Goal: Transaction & Acquisition: Purchase product/service

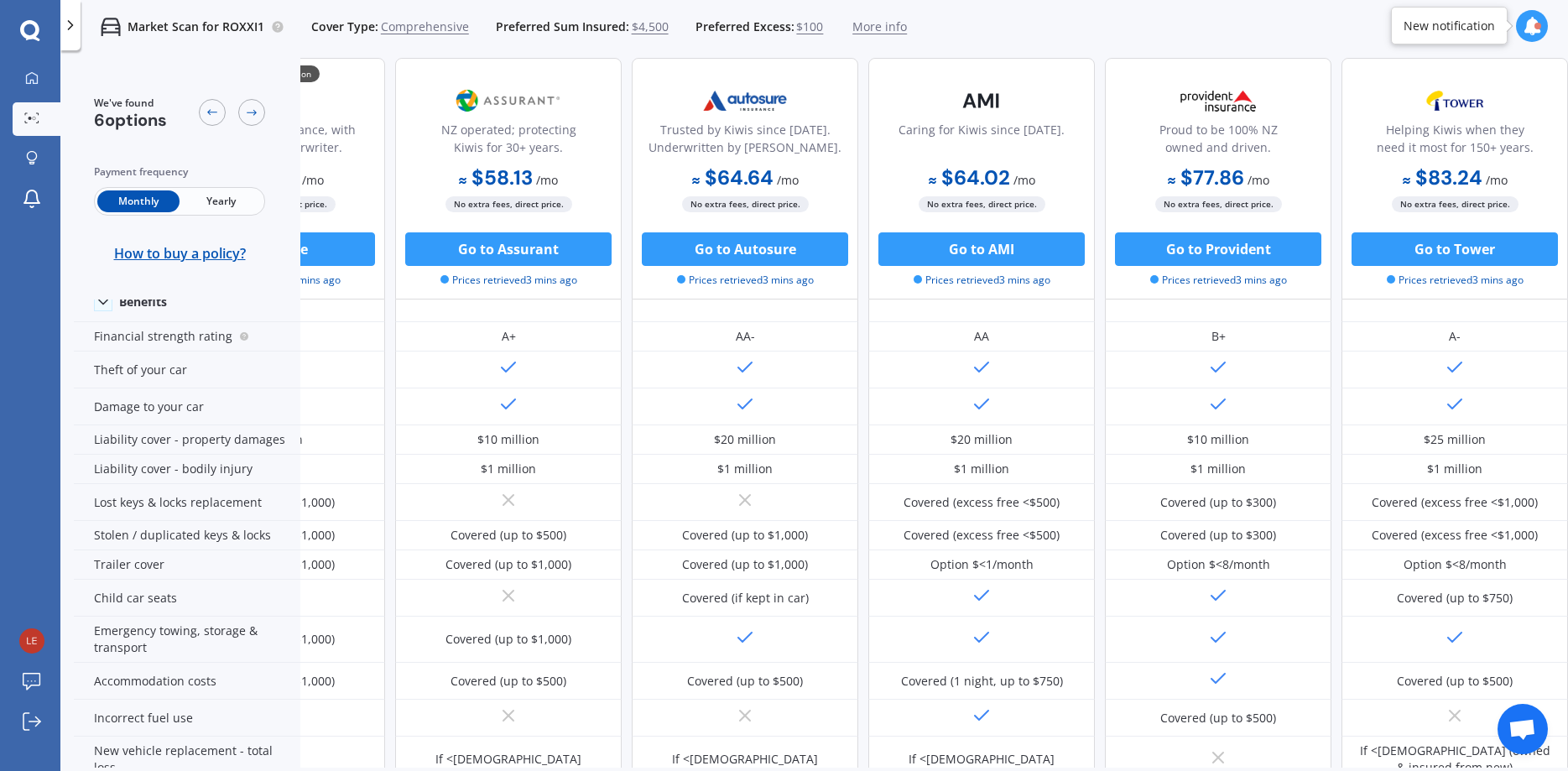
scroll to position [0, 142]
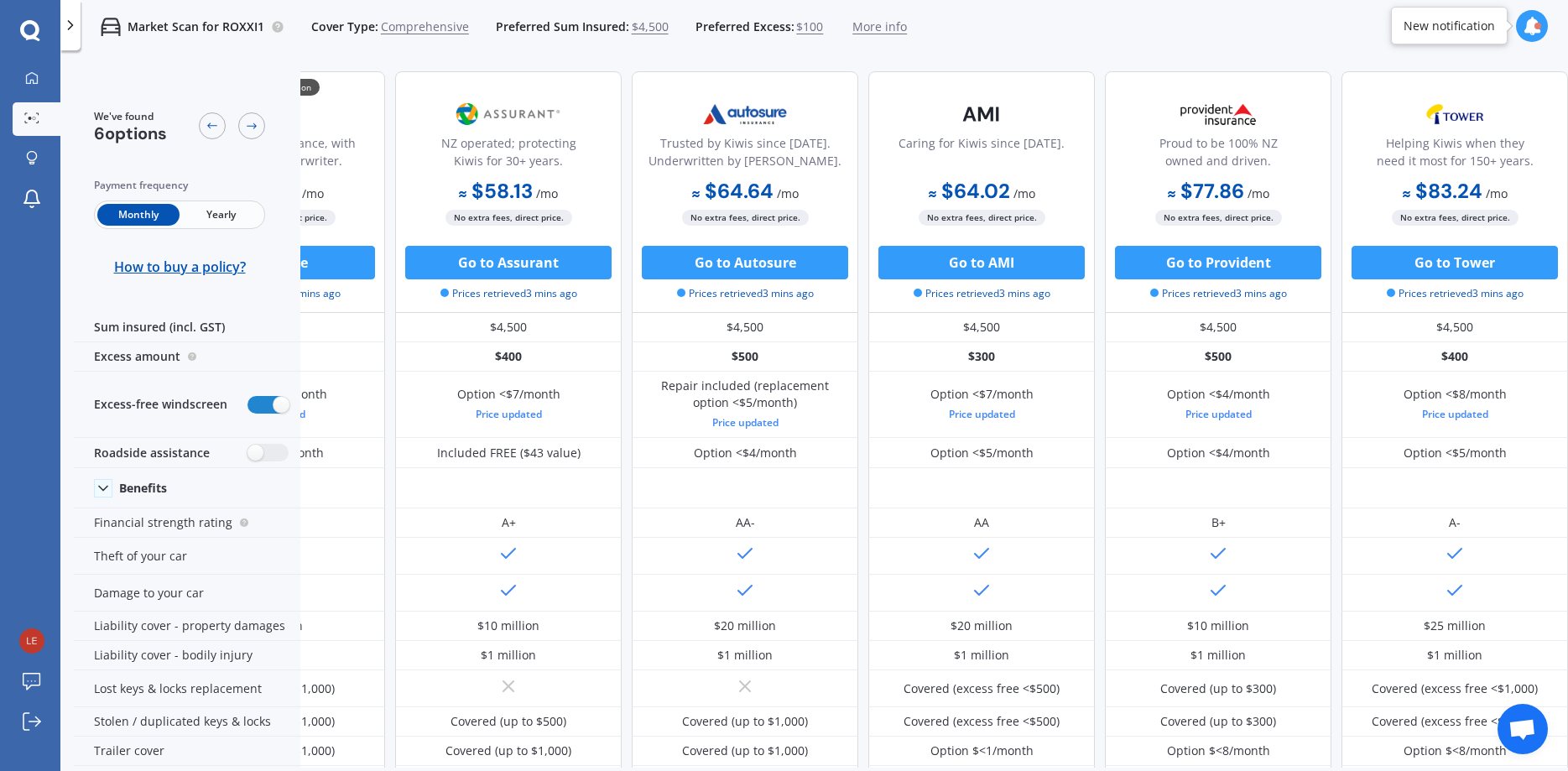
click at [1531, 26] on icon at bounding box center [1532, 25] width 19 height 19
click at [1377, 95] on b "Market Scan" at bounding box center [1364, 98] width 68 height 12
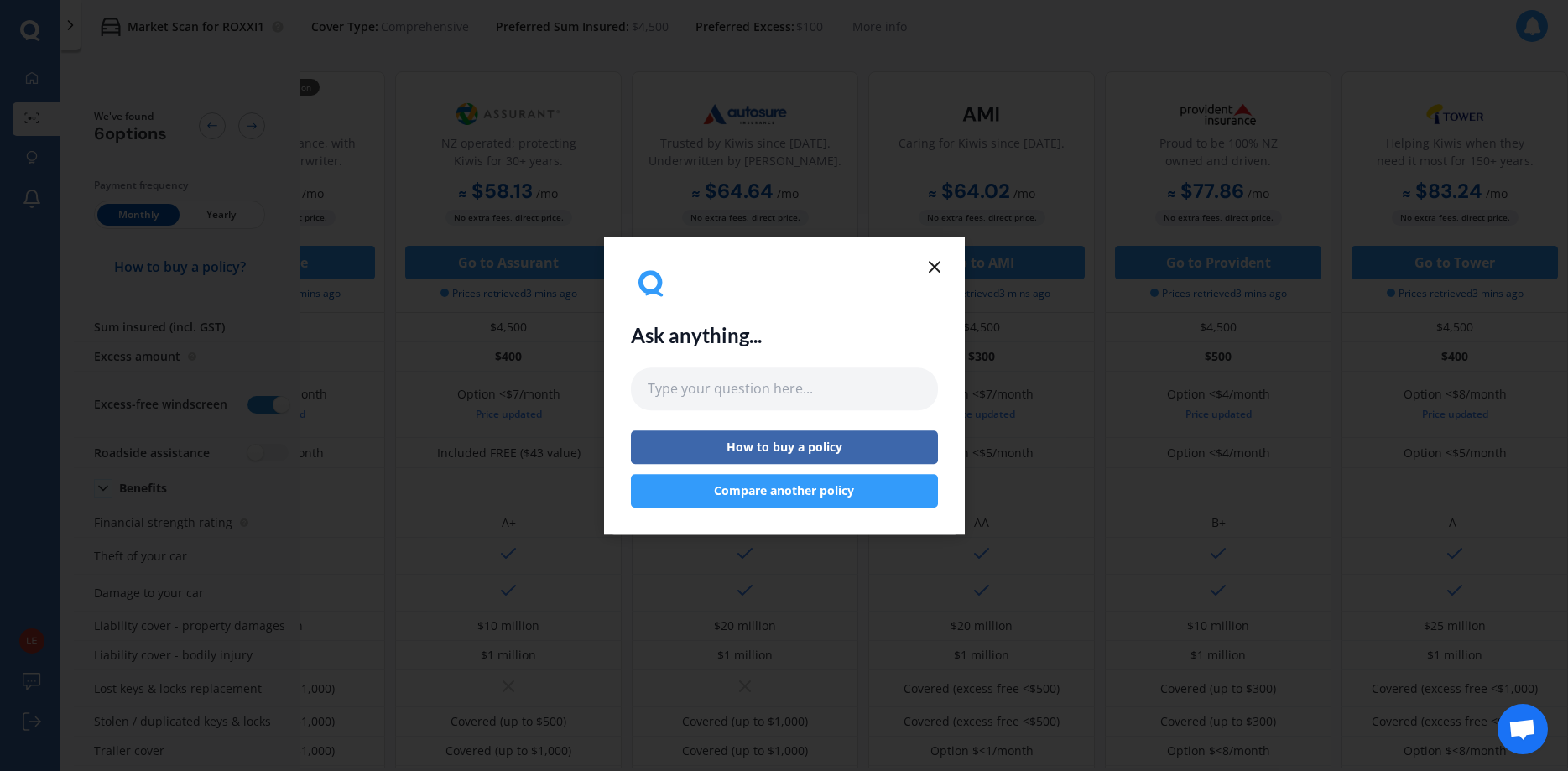
click at [933, 261] on icon at bounding box center [935, 266] width 21 height 21
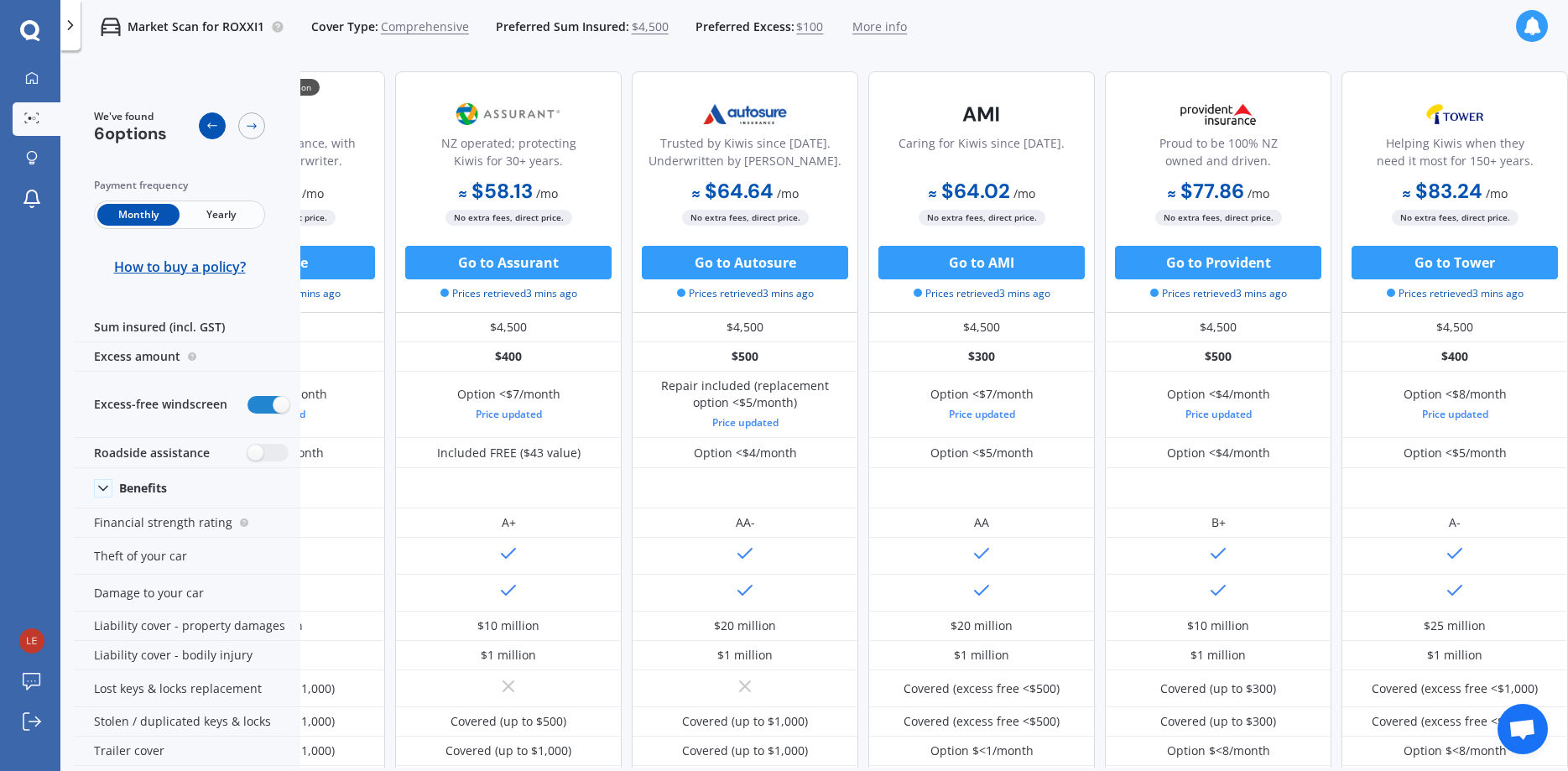
click at [206, 124] on div at bounding box center [211, 125] width 26 height 26
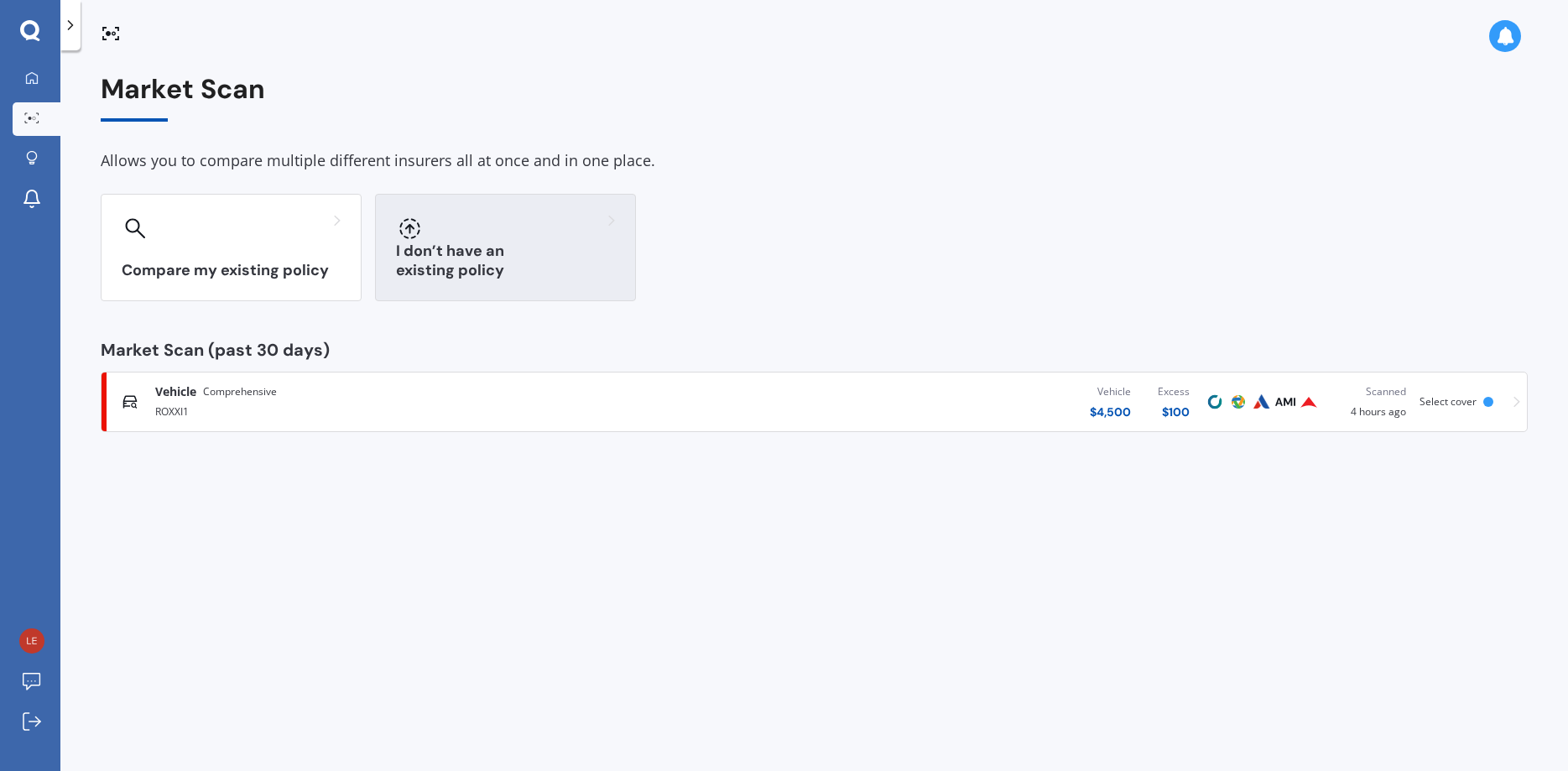
click at [549, 260] on div "I don’t have an existing policy" at bounding box center [505, 248] width 261 height 108
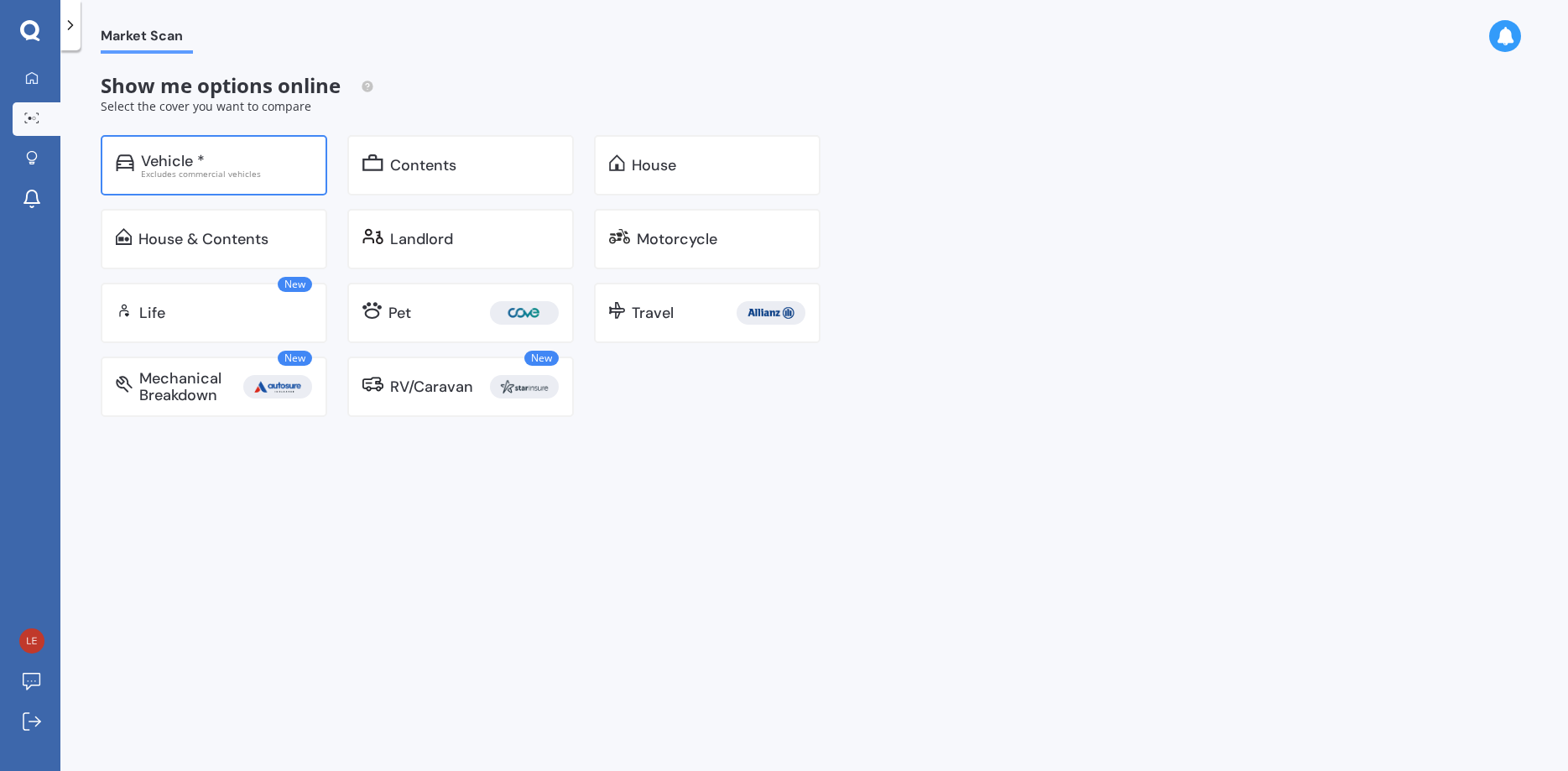
click at [161, 162] on div "Vehicle *" at bounding box center [172, 160] width 64 height 17
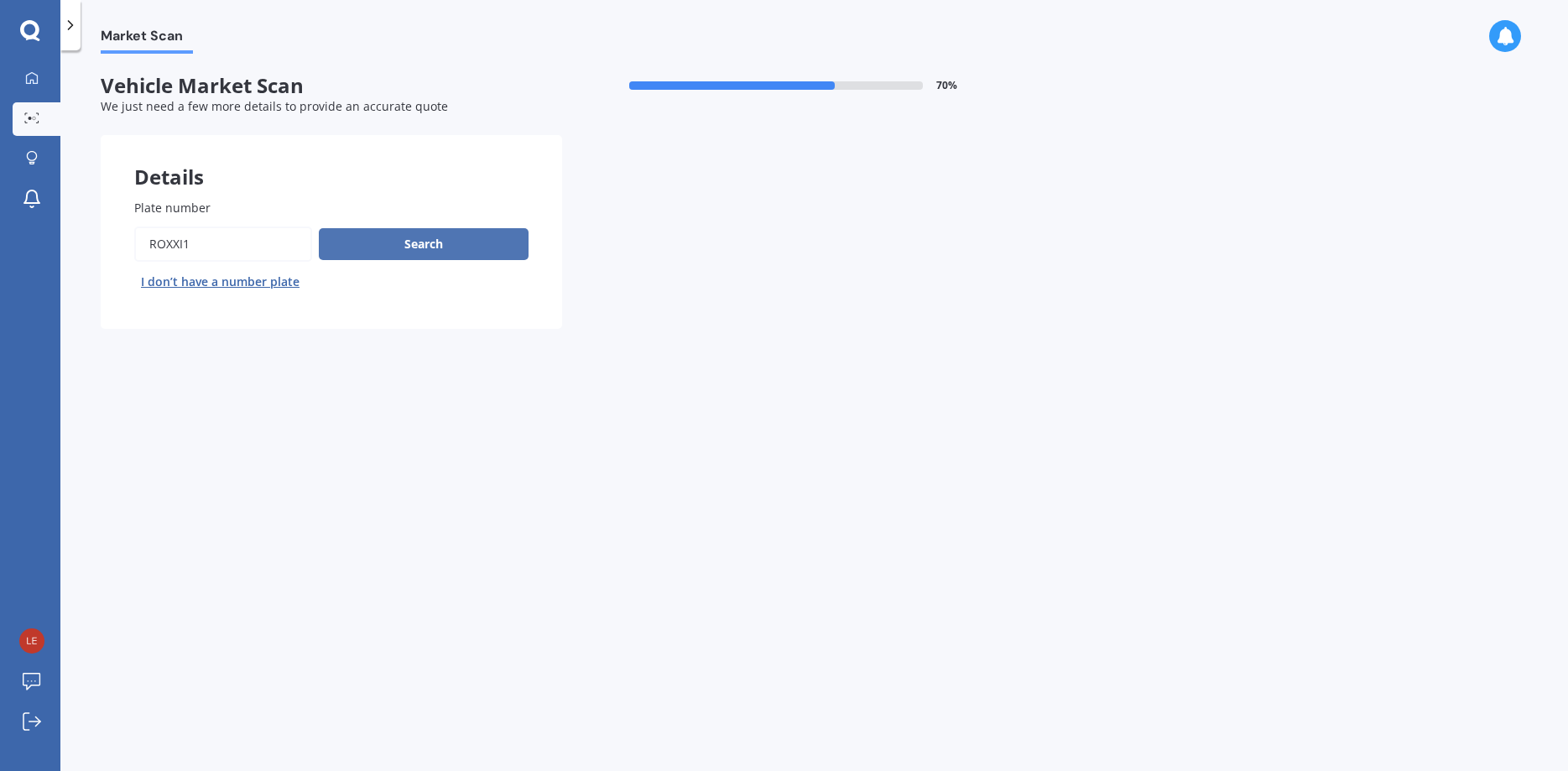
click at [446, 243] on button "Search" at bounding box center [424, 244] width 209 height 32
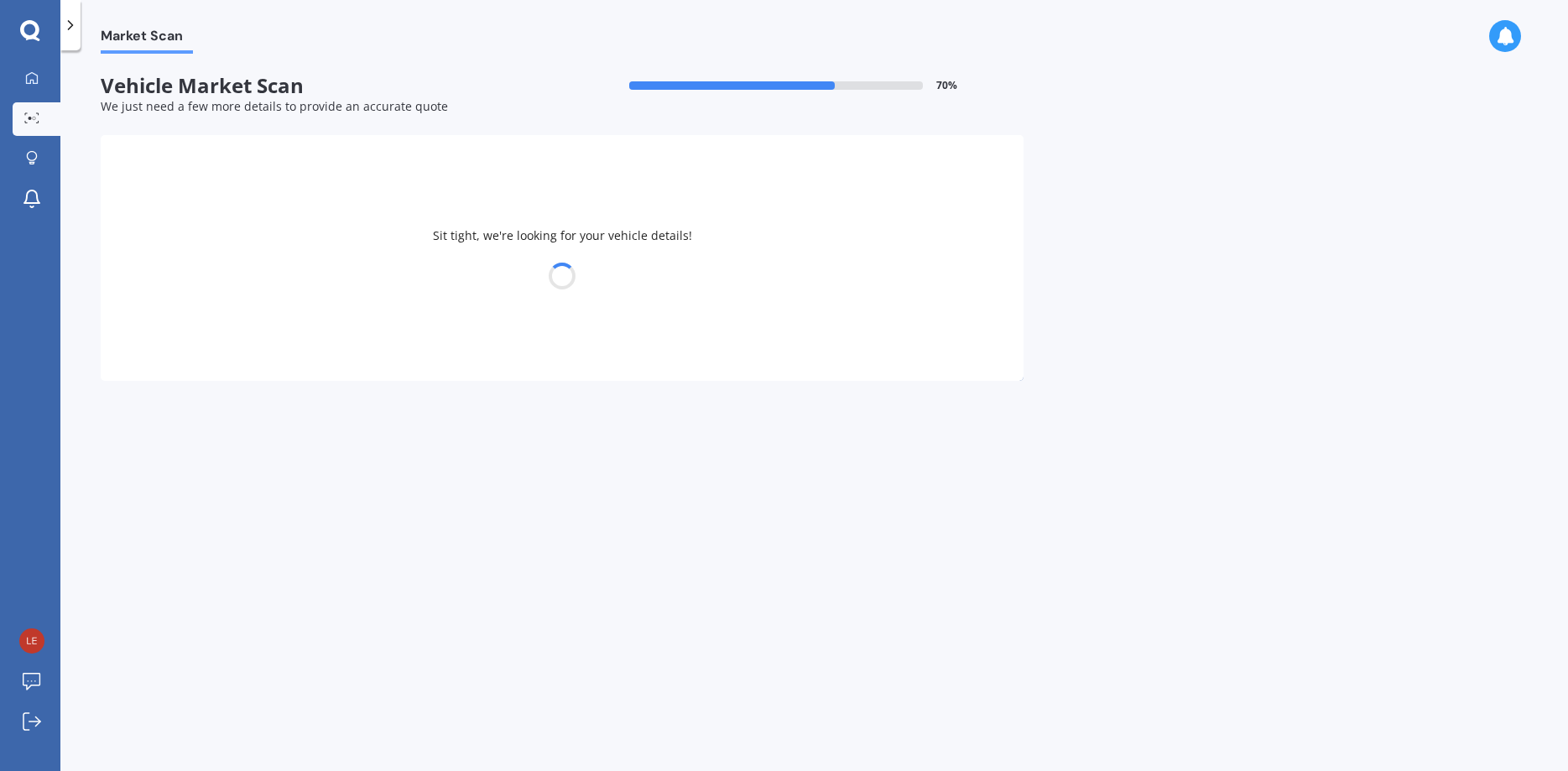
select select "SUZUKI"
select select "SWIFT"
select select "15"
select select "04"
select select "1961"
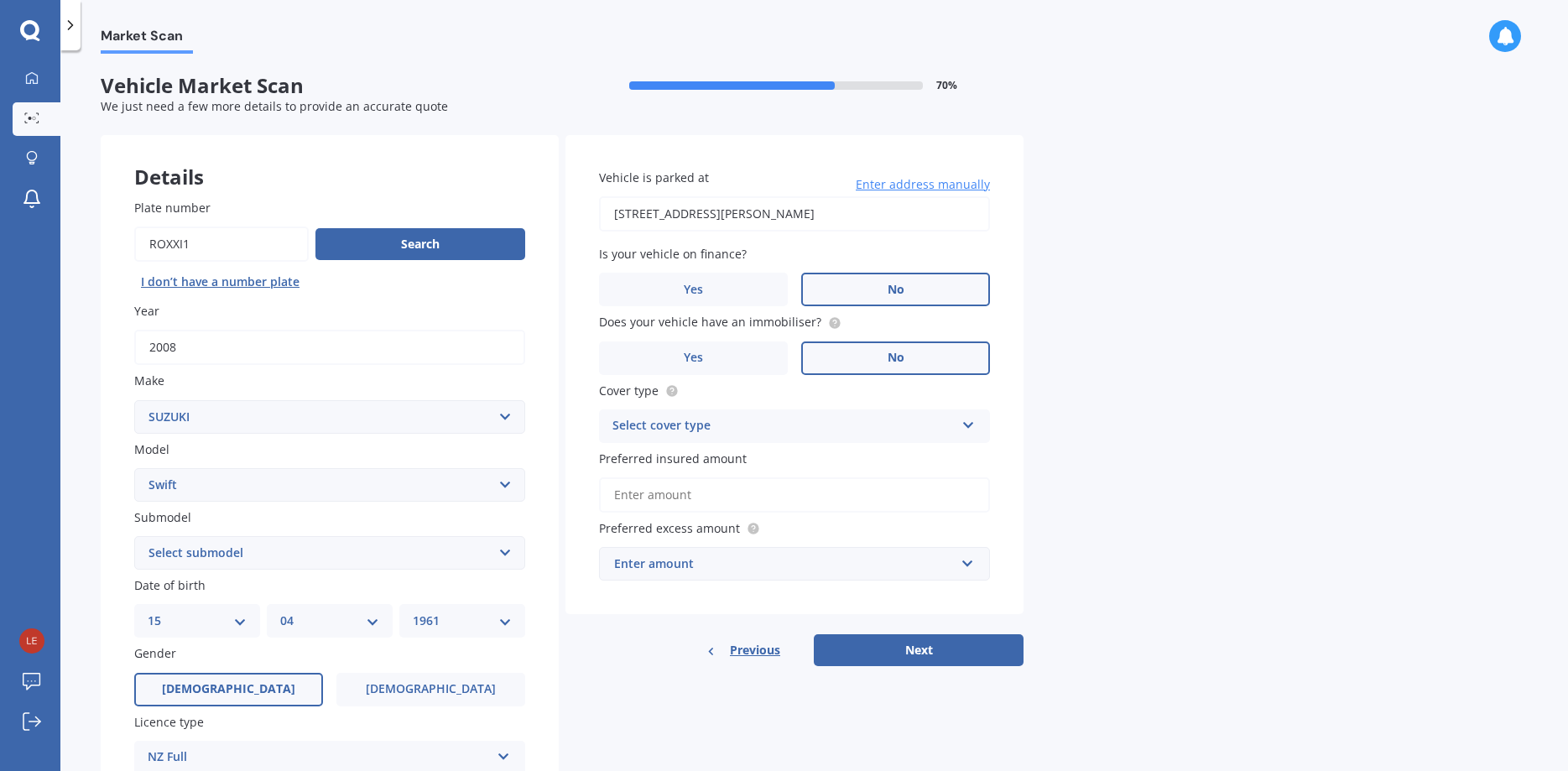
click at [723, 473] on div "Preferred insured amount" at bounding box center [794, 480] width 391 height 63
click at [715, 490] on input "Preferred insured amount" at bounding box center [794, 495] width 391 height 35
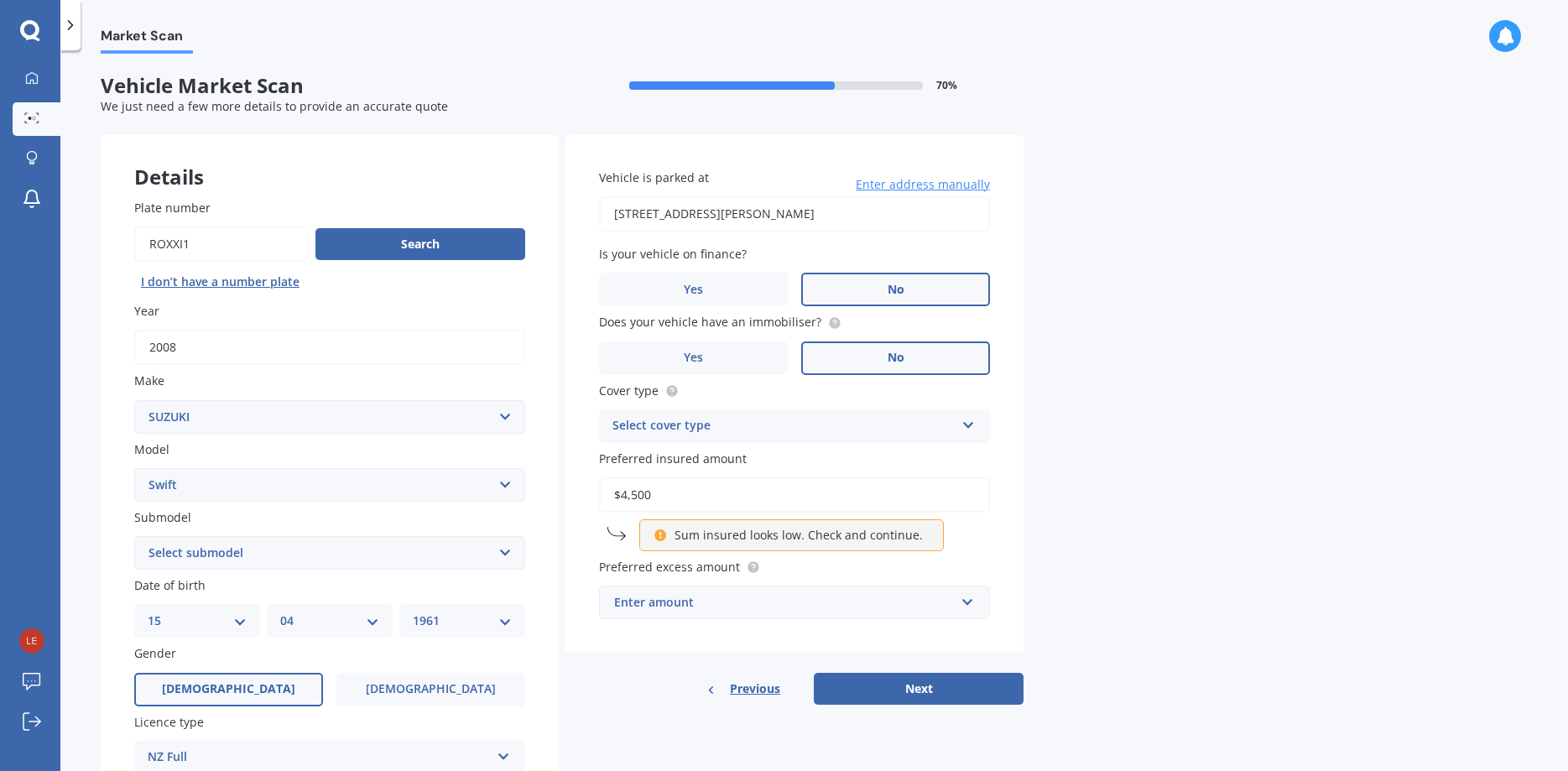
type input "$4,500"
click at [1093, 511] on div "Market Scan Vehicle Market Scan 70 % We just need a few more details to provide…" at bounding box center [814, 414] width 1507 height 720
click at [761, 424] on div "Select cover type" at bounding box center [784, 426] width 343 height 21
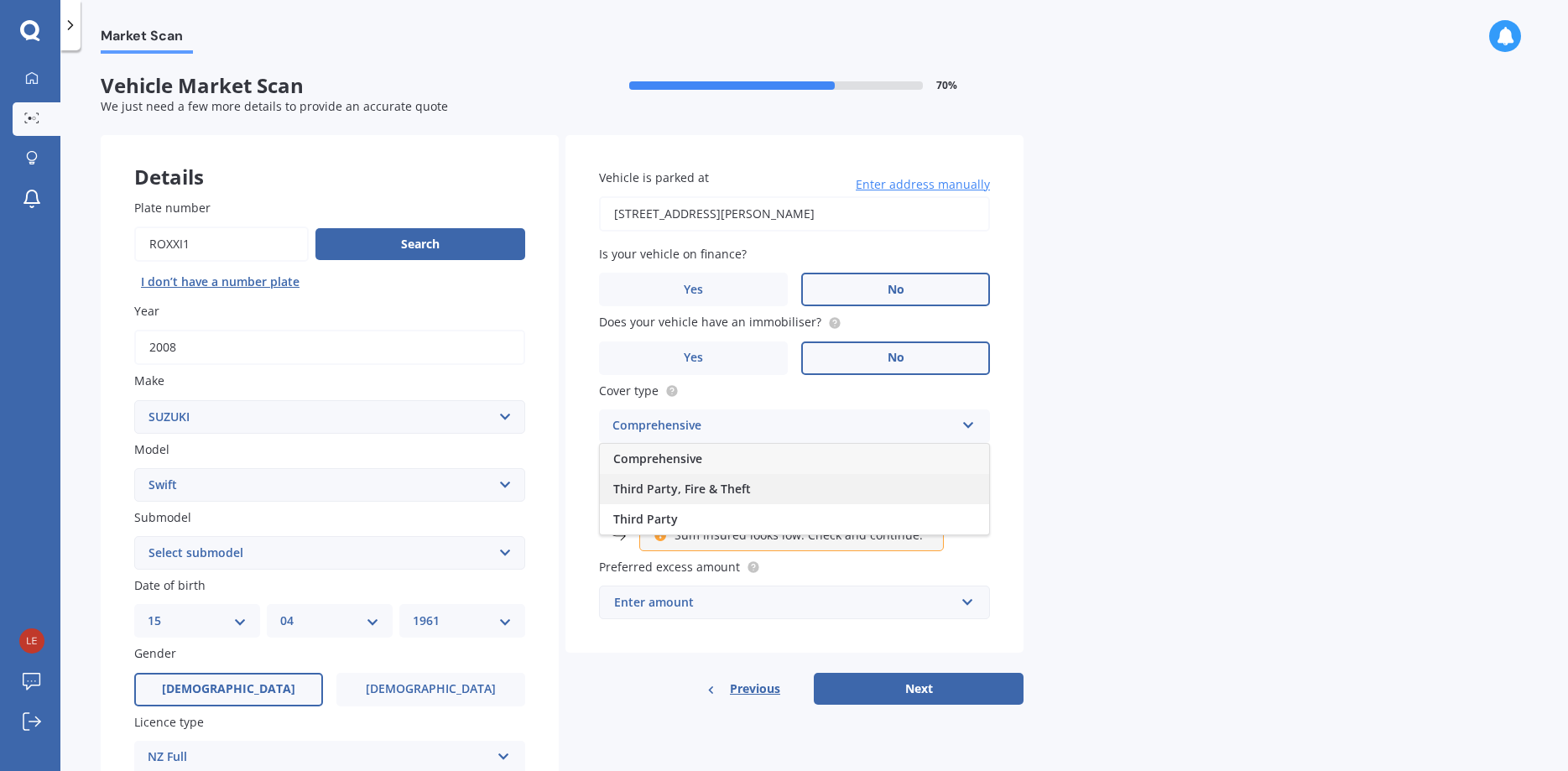
click at [711, 490] on span "Third Party, Fire & Theft" at bounding box center [682, 488] width 138 height 16
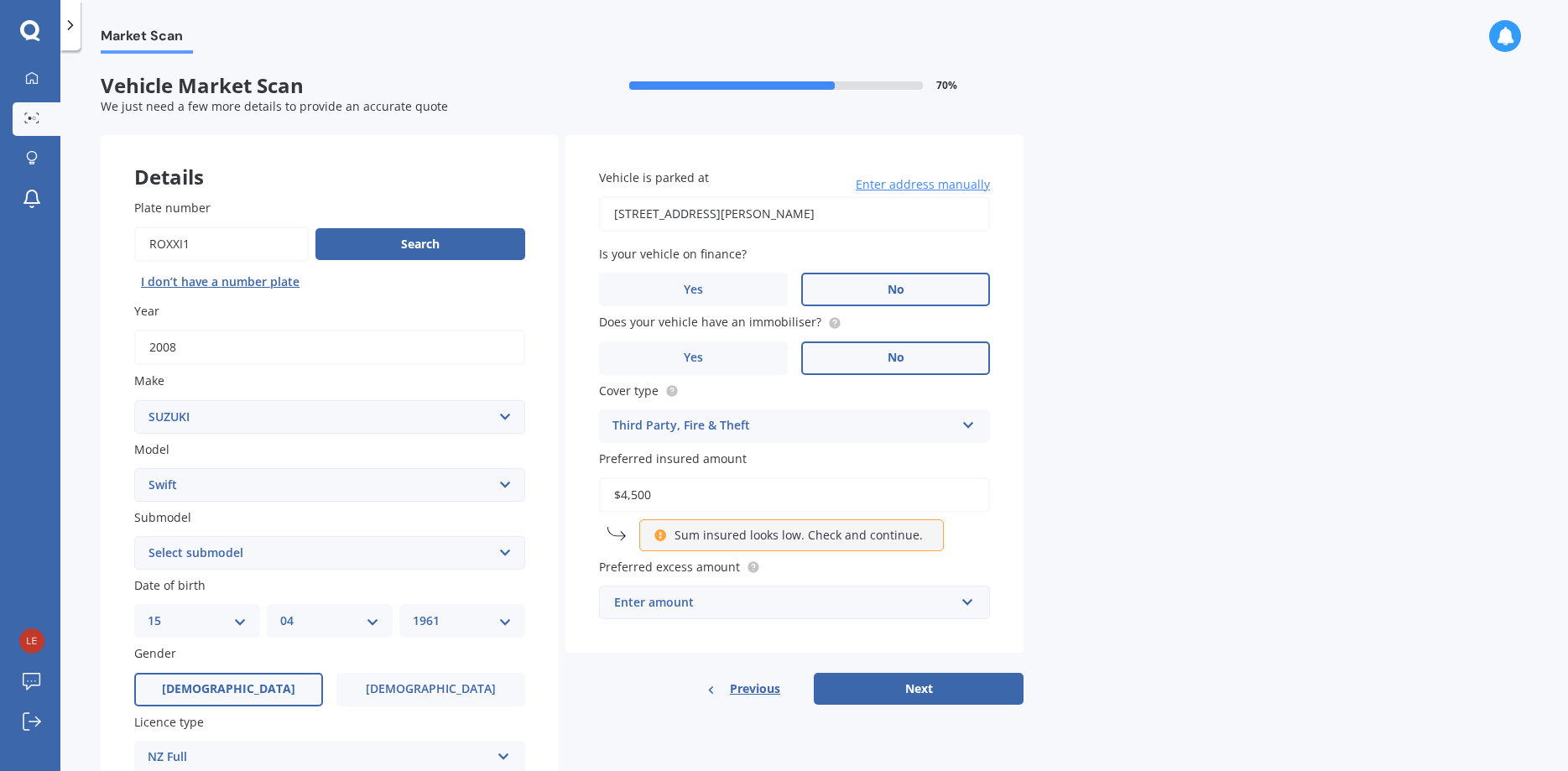
click at [765, 597] on div "Enter amount" at bounding box center [784, 602] width 341 height 19
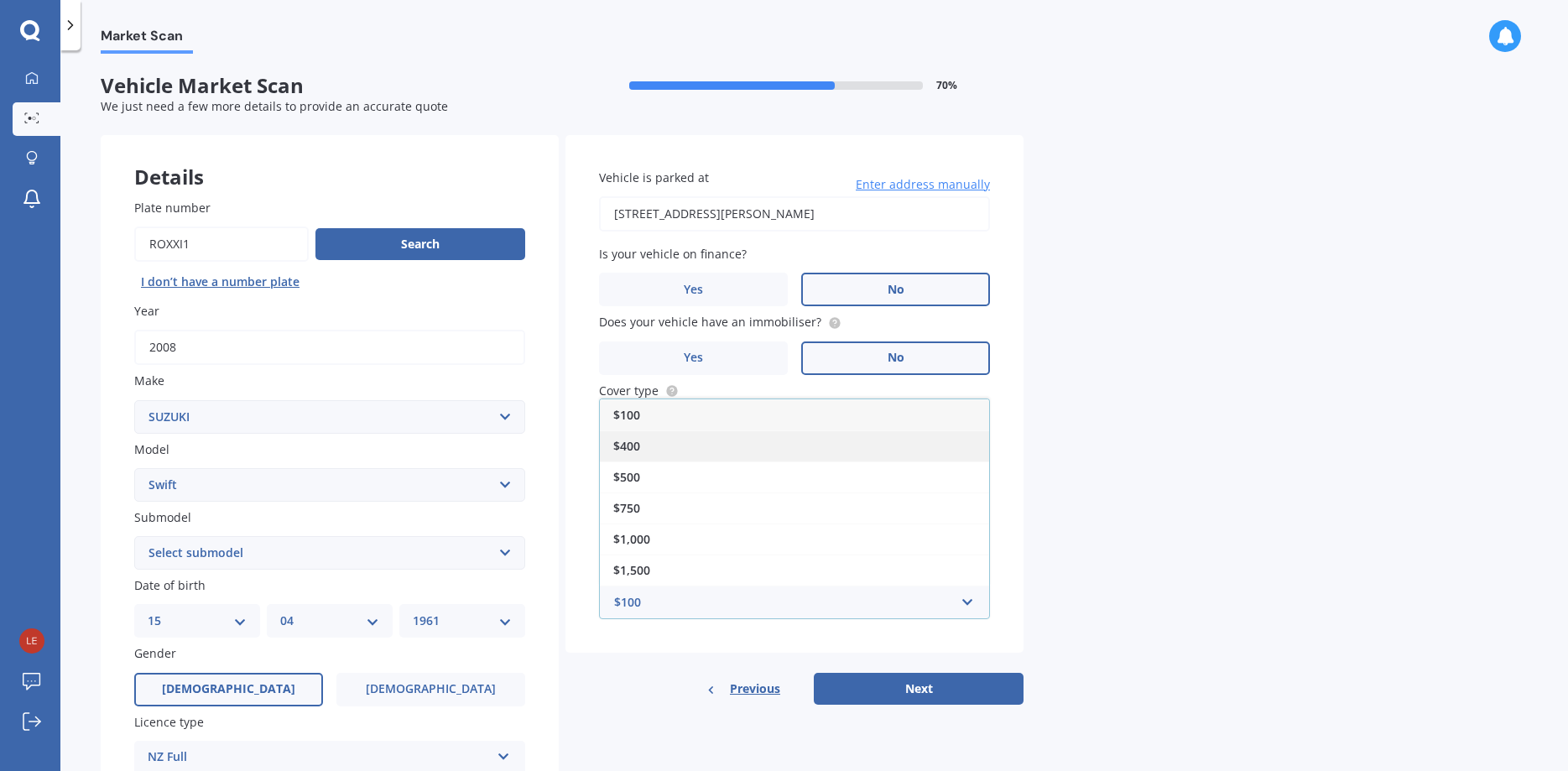
click at [637, 445] on span "$400" at bounding box center [626, 445] width 26 height 16
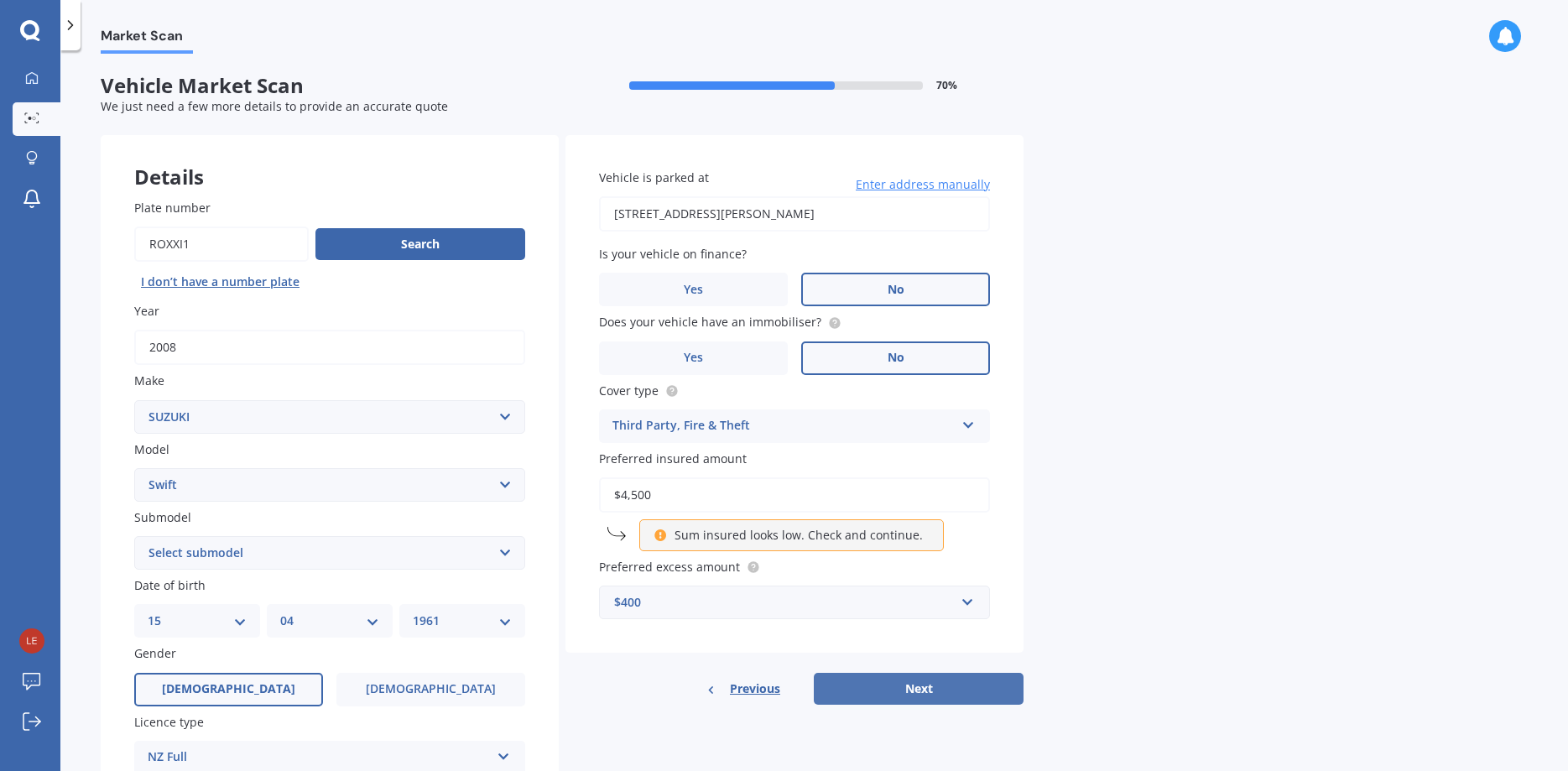
click at [936, 698] on button "Next" at bounding box center [919, 688] width 209 height 32
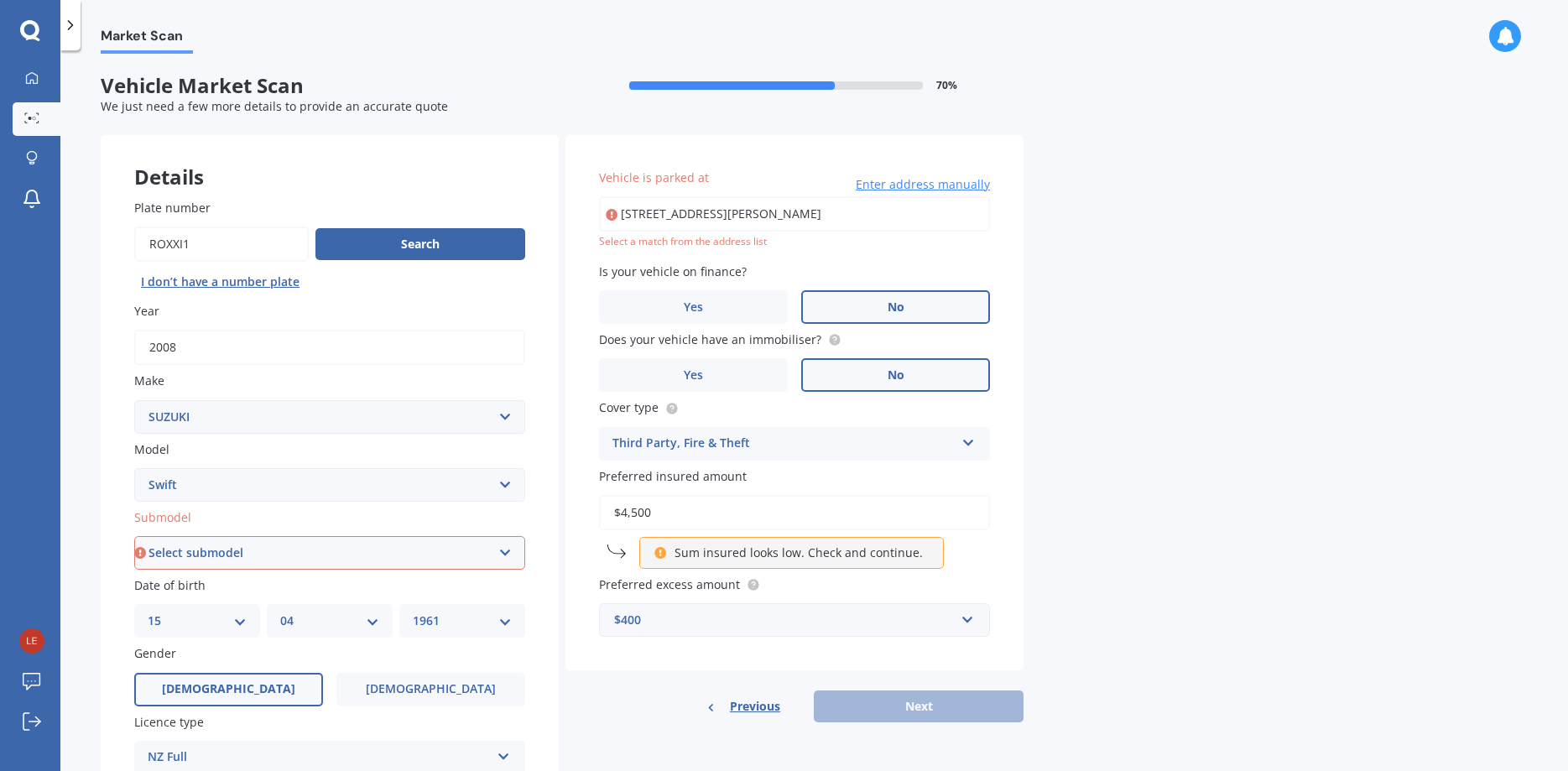
click at [134, 536] on select "Select submodel (All other) Cino Diesel Turbo GA GL GLX GO GP GS GTI LTD RS Hyb…" at bounding box center [329, 553] width 391 height 33
select select "(ALL OTHER)"
click option "(All other)" at bounding box center [0, 0] width 0 height 0
click at [148, 612] on select "DD 01 02 03 04 05 06 07 08 09 10 11 12 13 14 15 16 17 18 19 20 21 22 23 24 25 2…" at bounding box center [197, 620] width 99 height 19
select select "26"
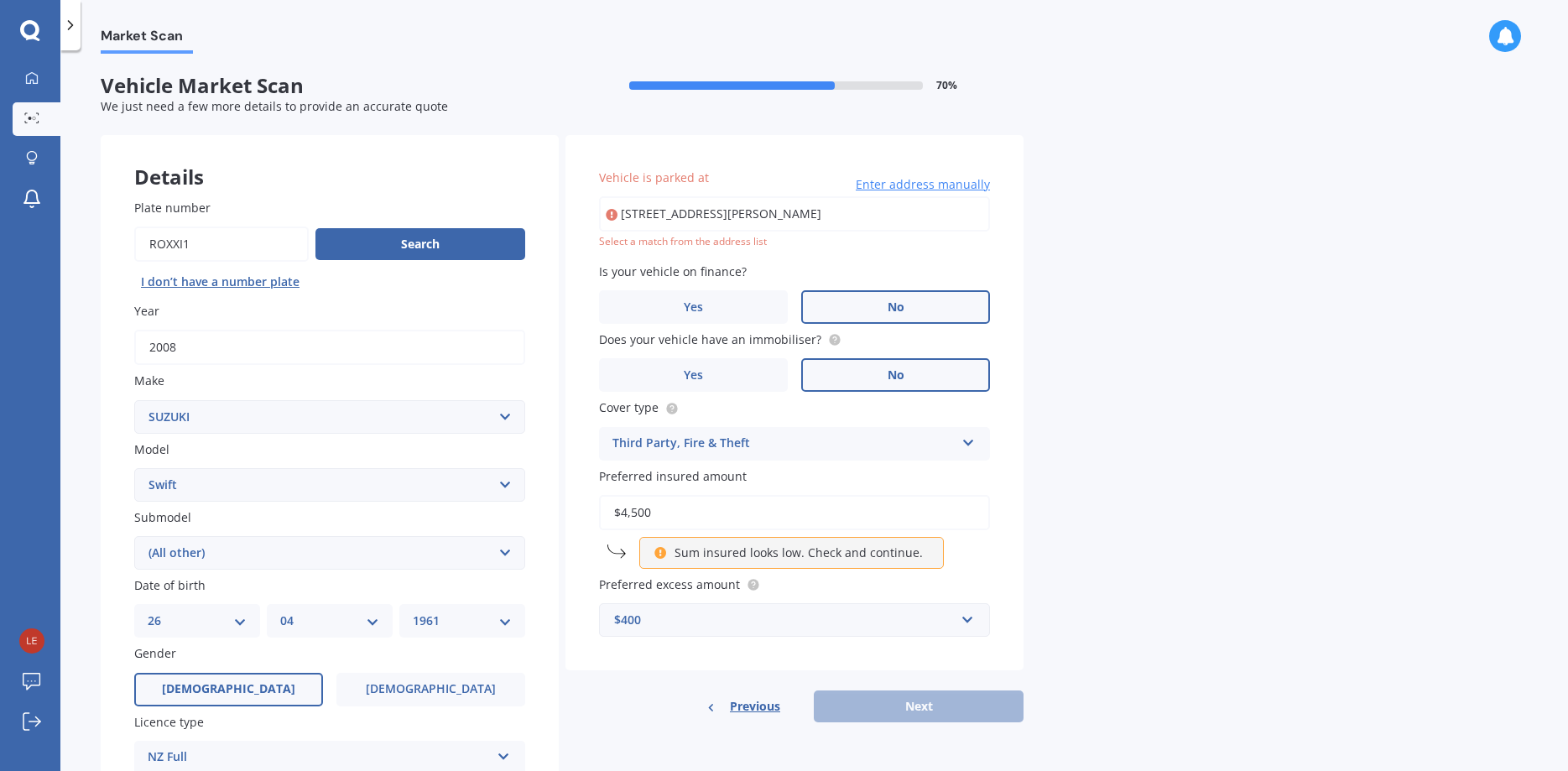
click option "26" at bounding box center [0, 0] width 0 height 0
click at [280, 612] on select "MM 01 02 03 04 05 06 07 08 09 10 11 12" at bounding box center [329, 620] width 99 height 19
select select "11"
click option "11" at bounding box center [0, 0] width 0 height 0
click at [413, 612] on select "YYYY 2025 2024 2023 2022 2021 2020 2019 2018 2017 2016 2015 2014 2013 2012 2011…" at bounding box center [462, 620] width 99 height 19
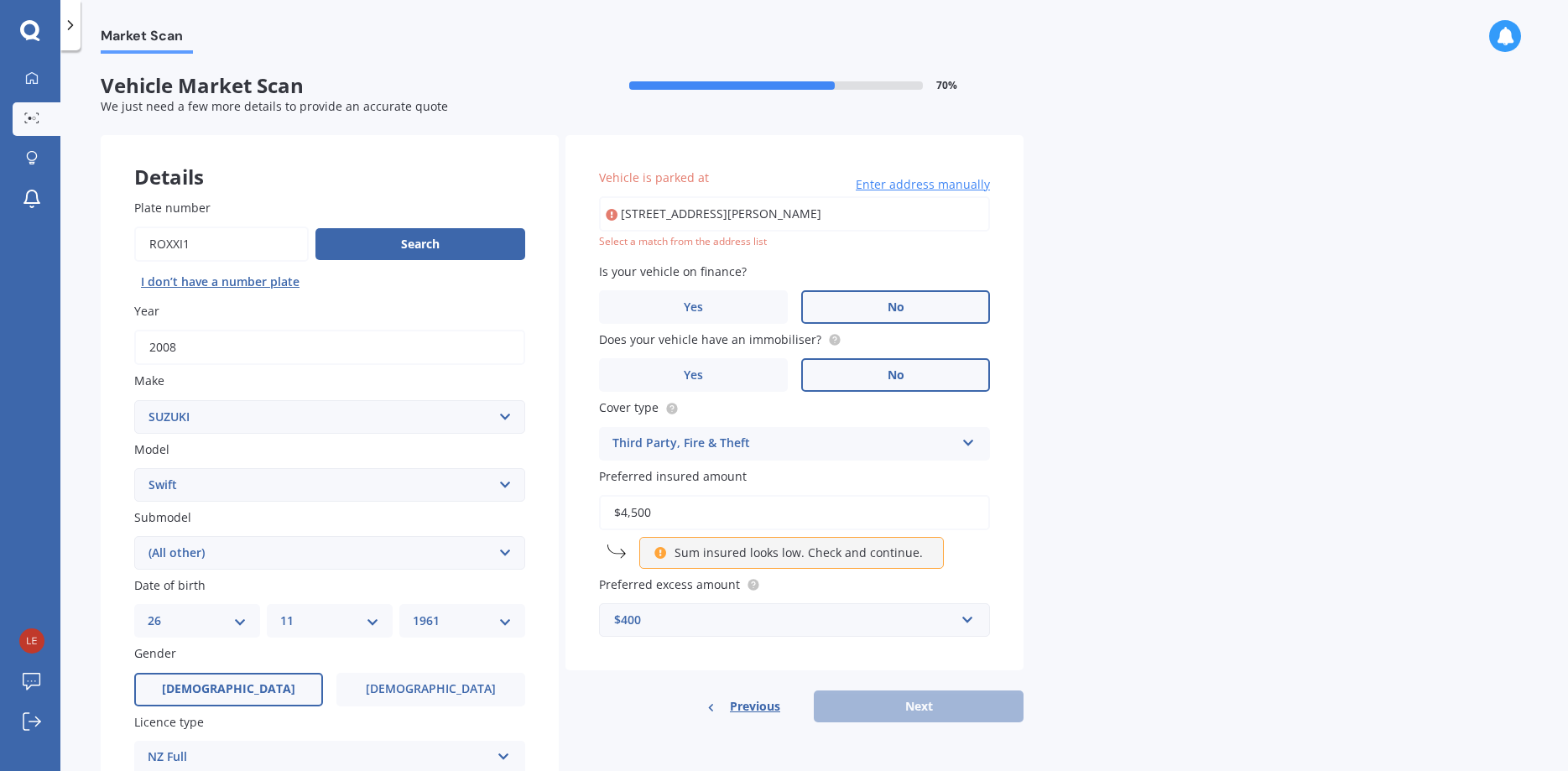
select select "2009"
click option "2009" at bounding box center [0, 0] width 0 height 0
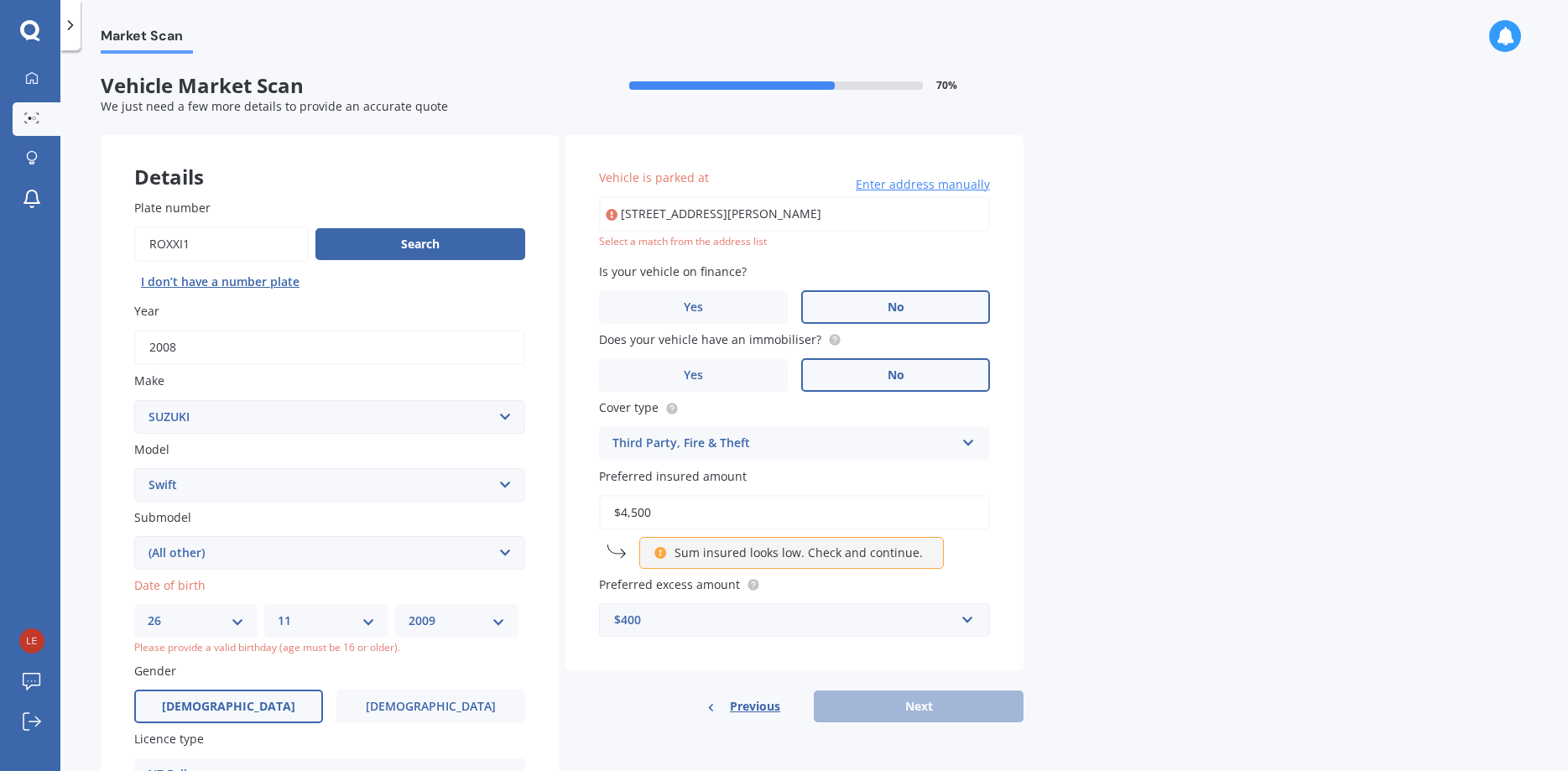
click at [278, 612] on select "MM 01 02 03 04 05 06 07 08 09 10 11 12" at bounding box center [326, 620] width 97 height 19
select select "09"
click option "09" at bounding box center [0, 0] width 0 height 0
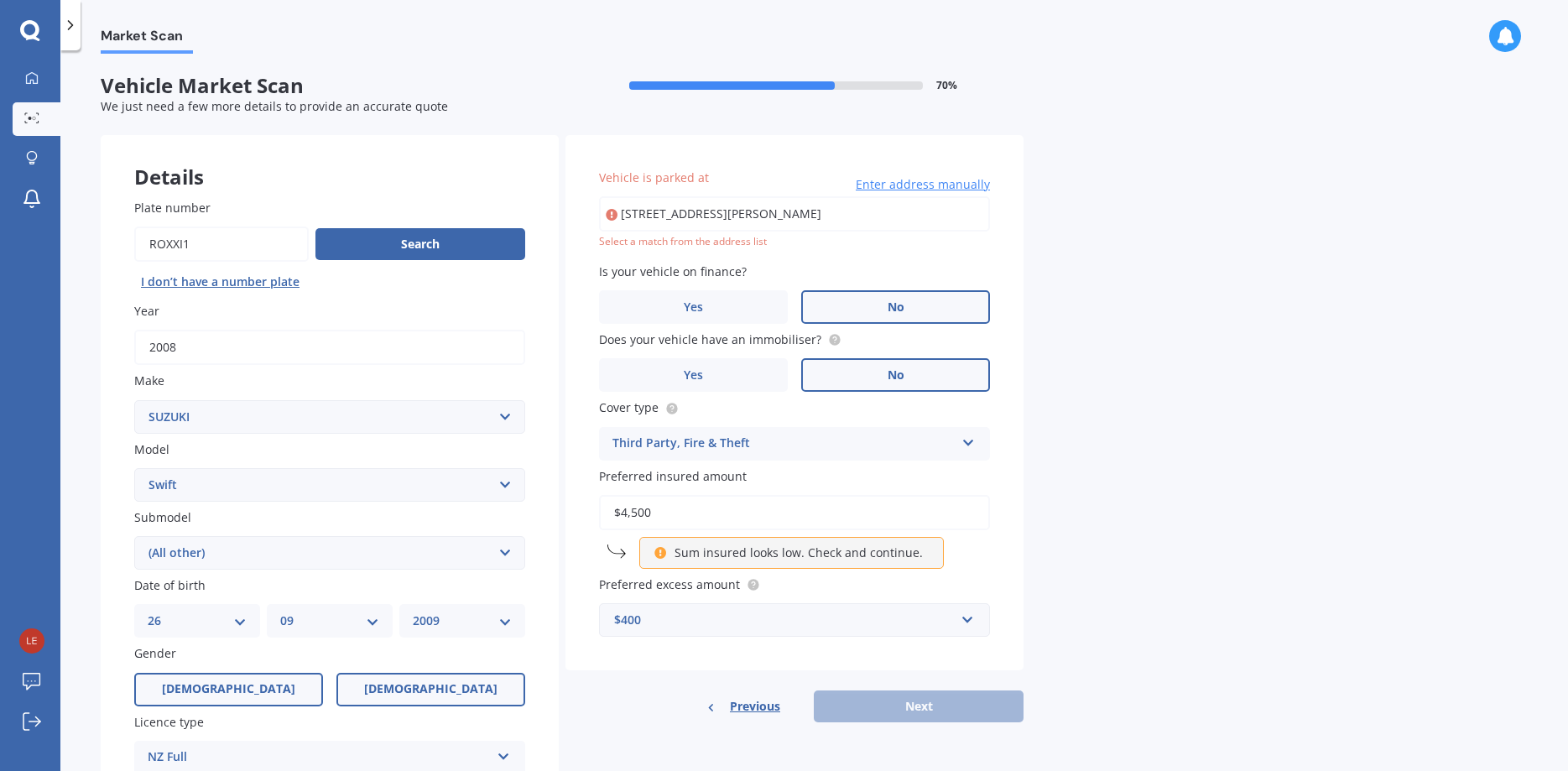
click at [432, 695] on span "[DEMOGRAPHIC_DATA]" at bounding box center [431, 689] width 133 height 15
click at [0, 0] on input "[DEMOGRAPHIC_DATA]" at bounding box center [0, 0] width 0 height 0
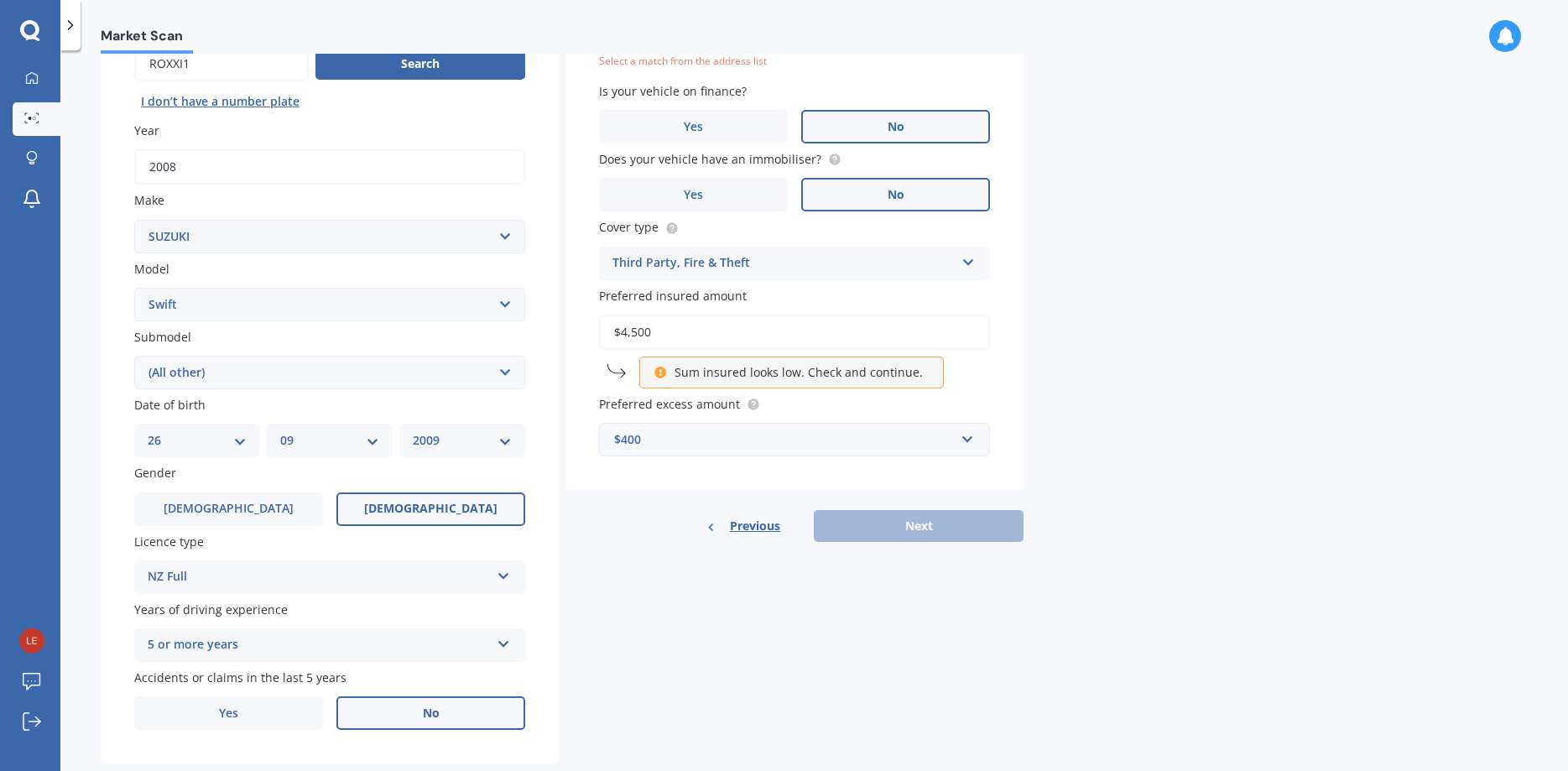
scroll to position [220, 0]
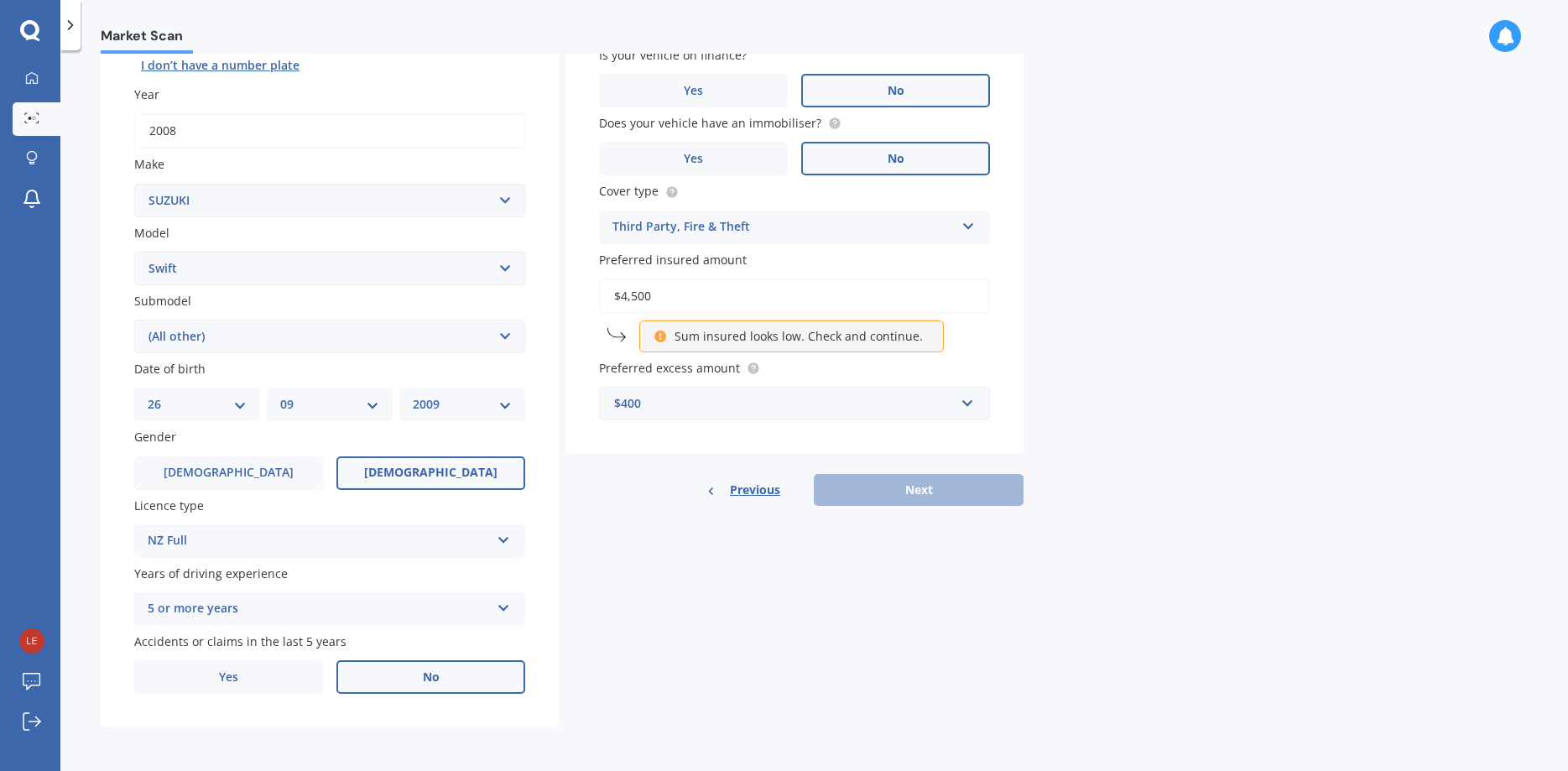
click at [295, 531] on div "NZ Full" at bounding box center [319, 541] width 343 height 21
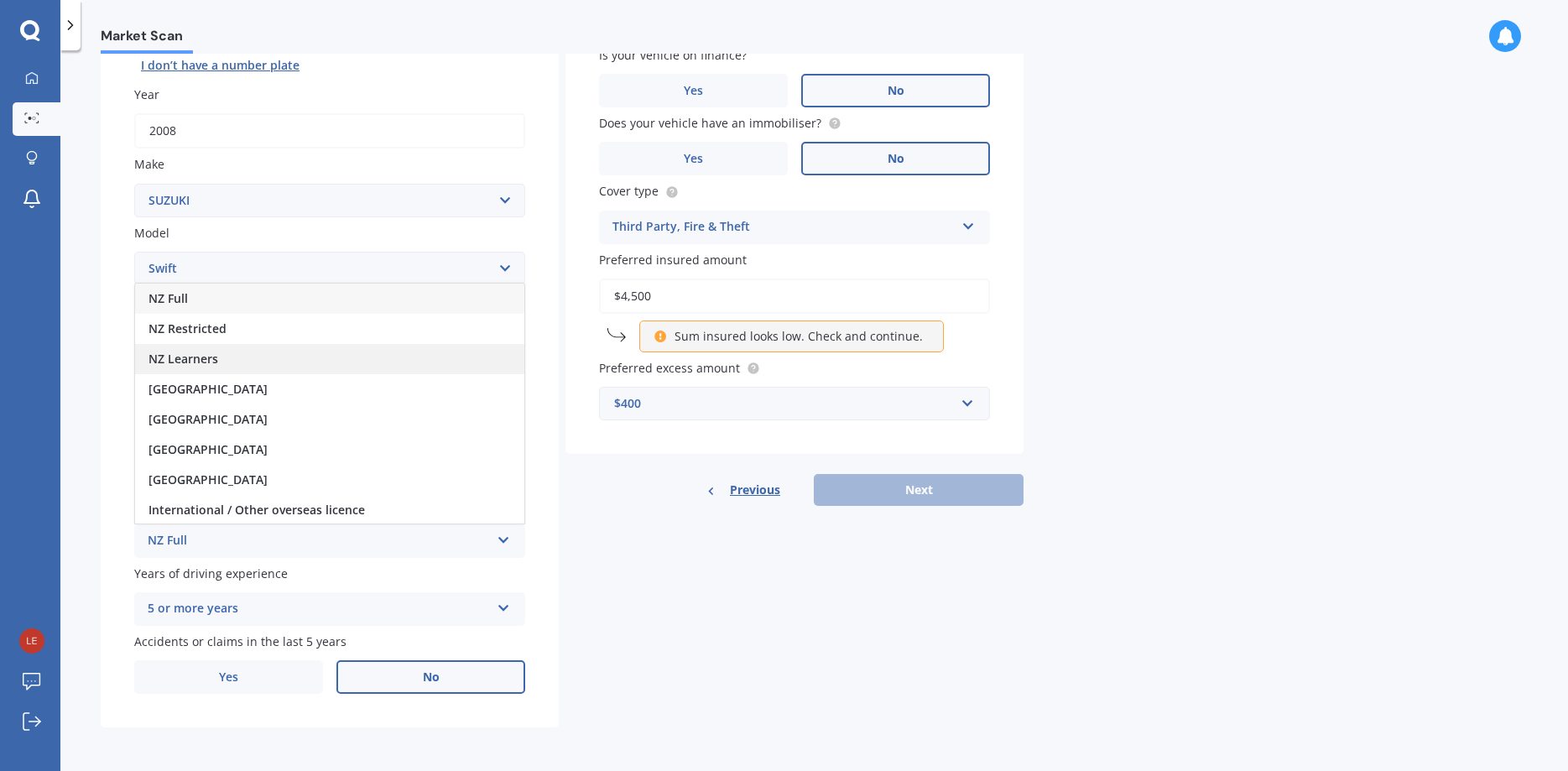
click at [183, 356] on span "NZ Learners" at bounding box center [183, 358] width 69 height 16
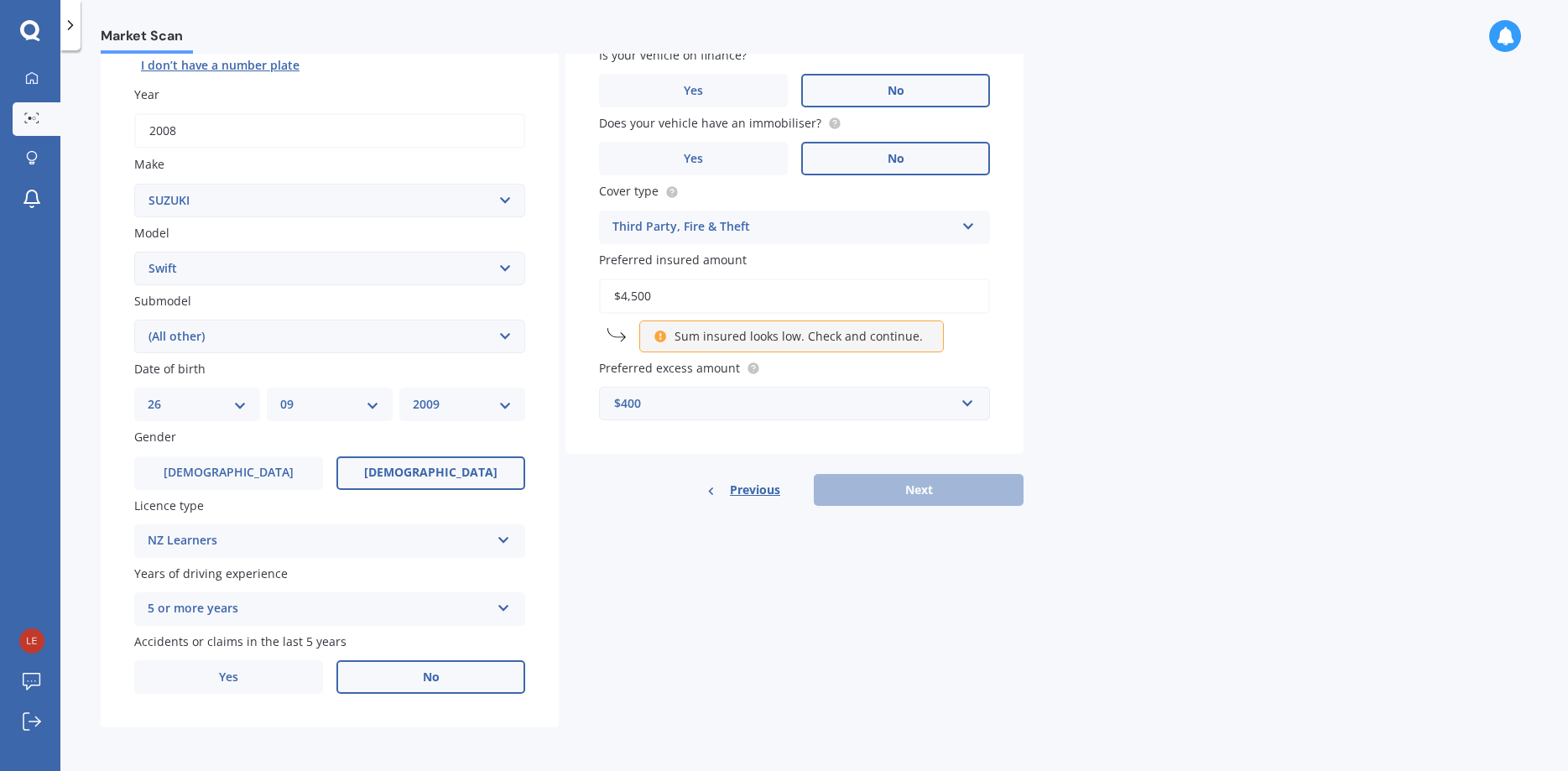
click at [325, 604] on div "5 or more years" at bounding box center [319, 609] width 343 height 21
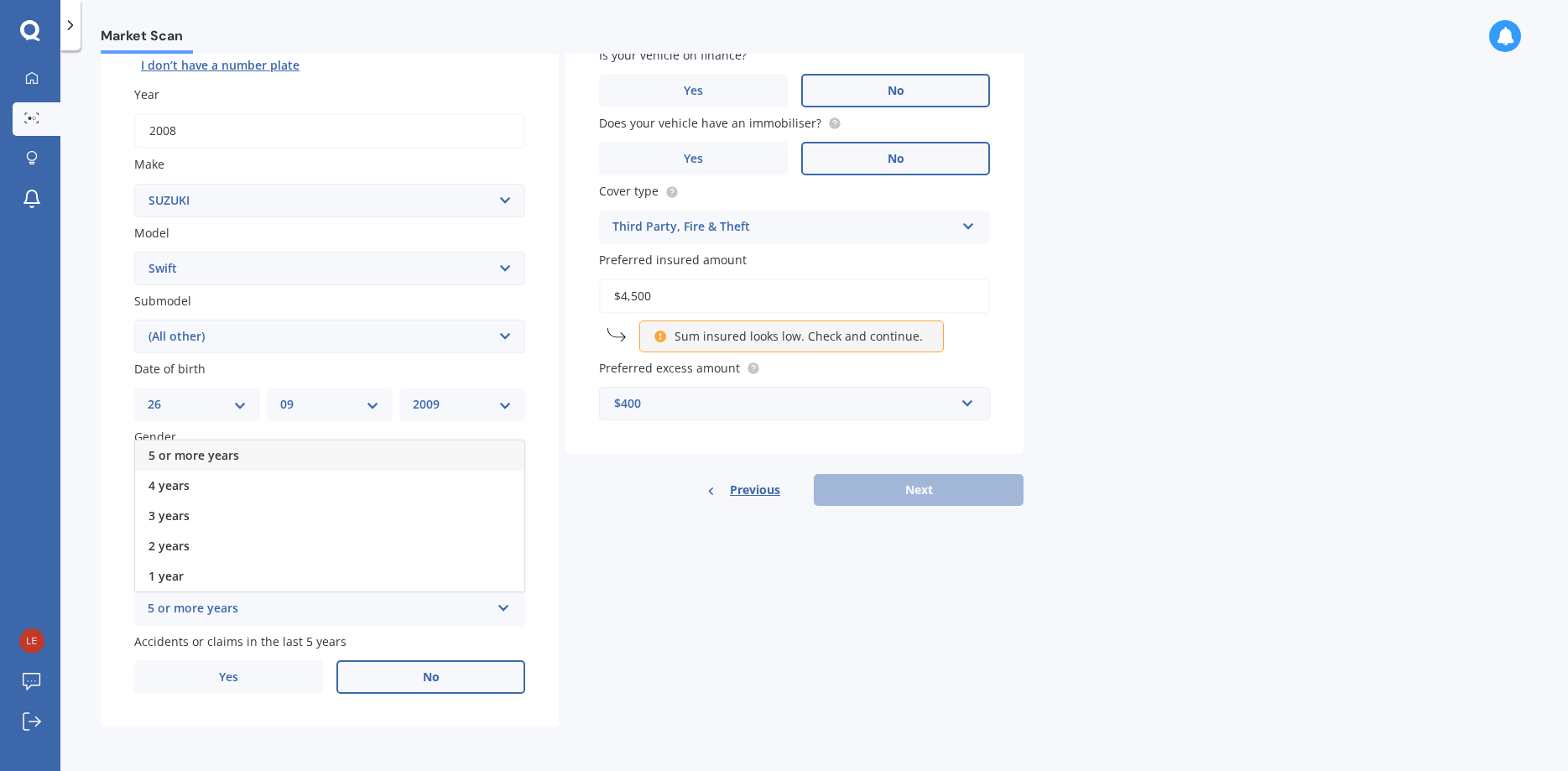
click at [601, 613] on div "Details Plate number Search I don’t have a number plate Year [DATE] Make Select…" at bounding box center [562, 323] width 923 height 809
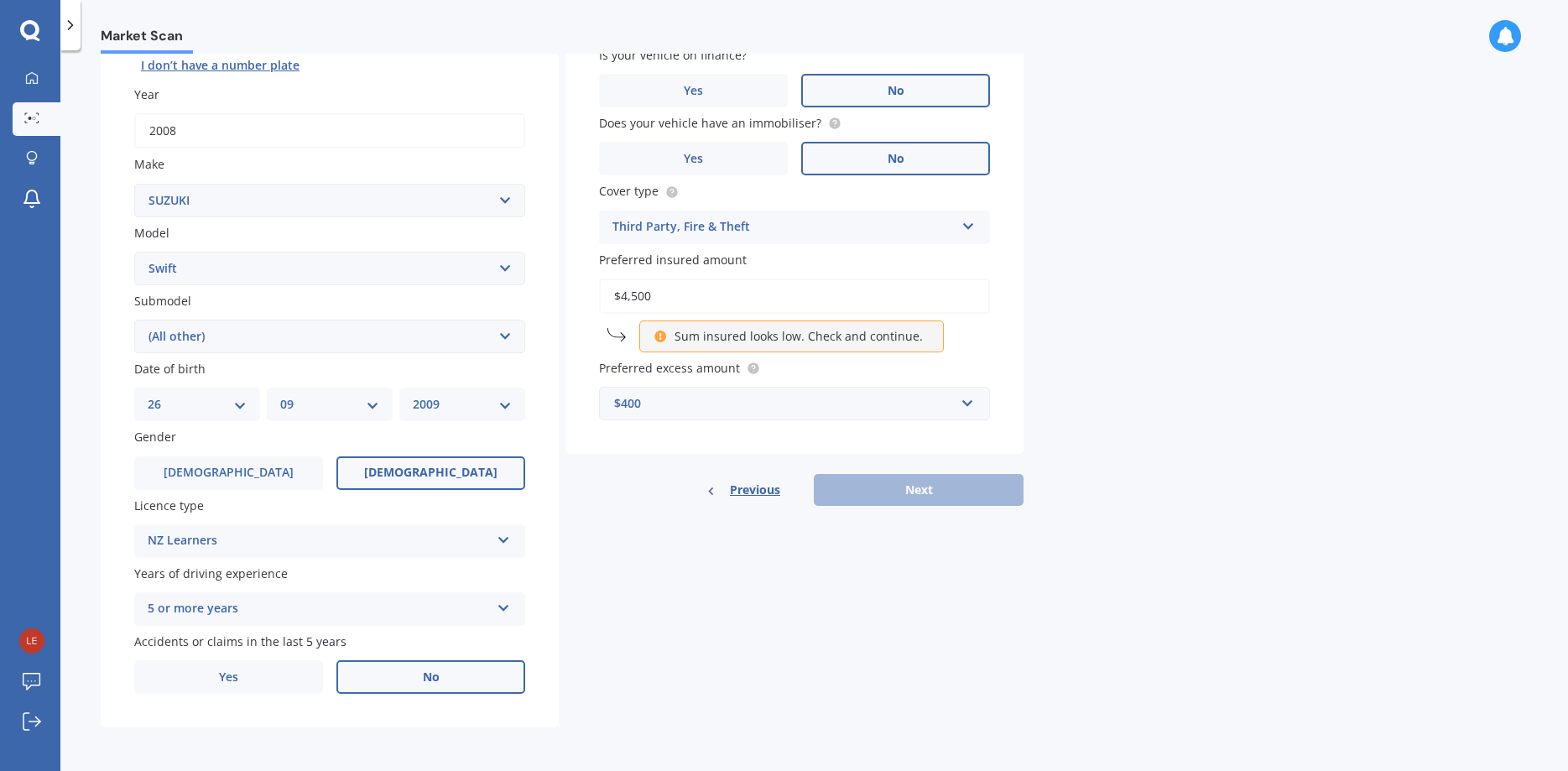
click at [480, 612] on div "5 or more years" at bounding box center [319, 609] width 343 height 21
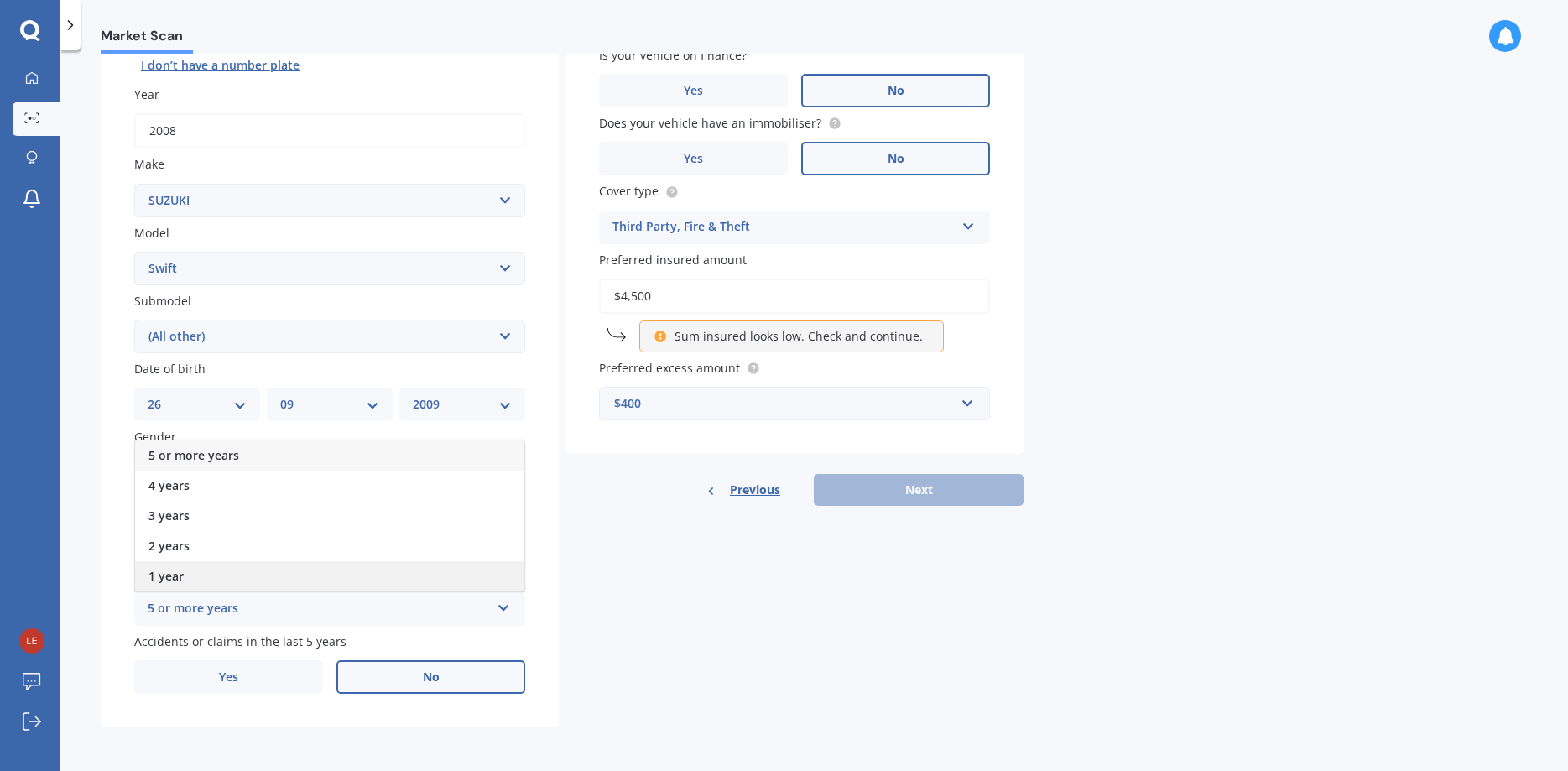
click at [223, 578] on div "1 year" at bounding box center [330, 575] width 390 height 30
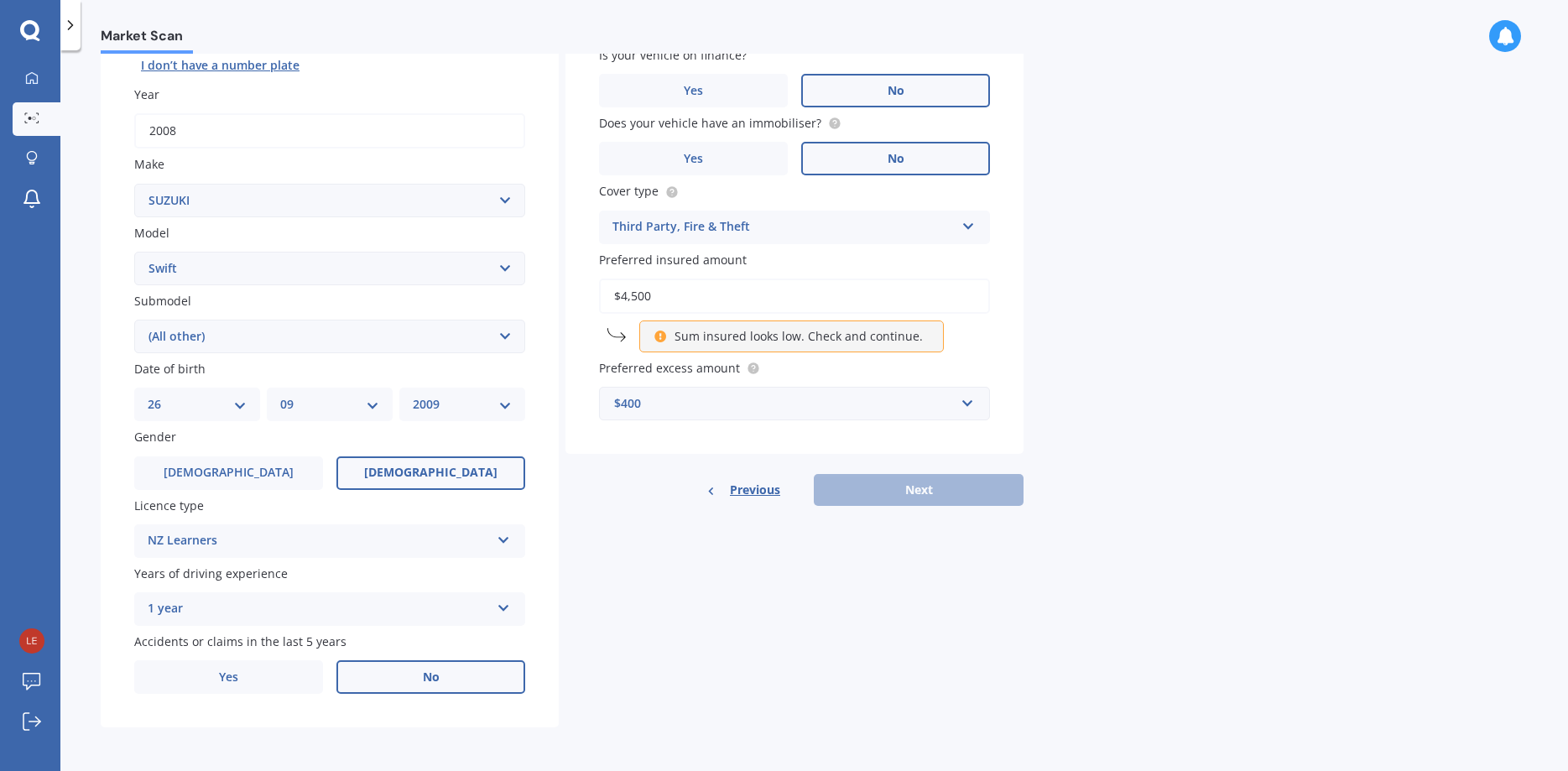
click at [285, 610] on div "1 year" at bounding box center [319, 609] width 343 height 21
click at [680, 613] on div "Details Plate number Search I don’t have a number plate Year [DATE] Make Select…" at bounding box center [562, 323] width 923 height 809
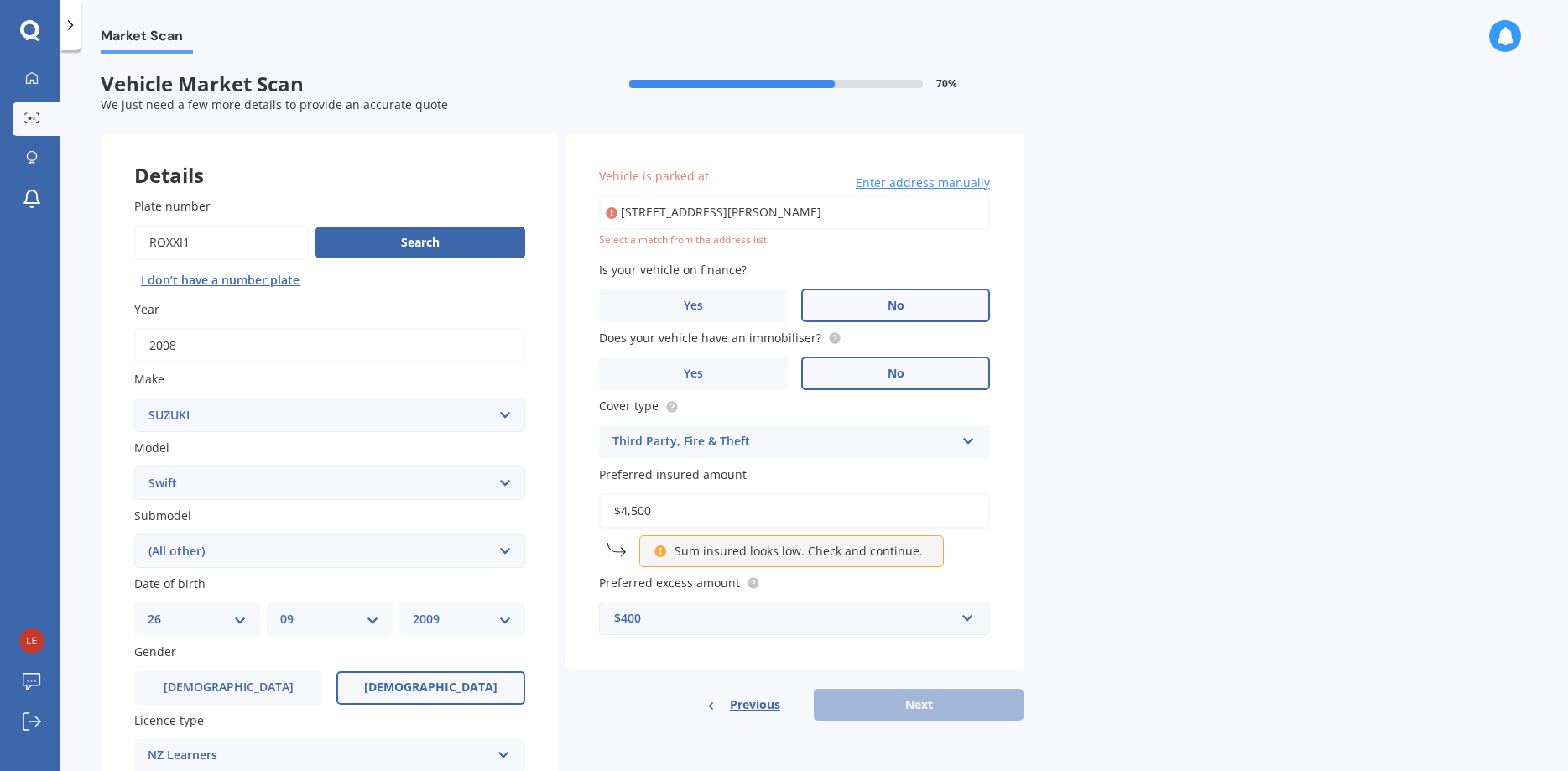
scroll to position [0, 0]
click at [926, 213] on input "[STREET_ADDRESS][PERSON_NAME]" at bounding box center [794, 214] width 391 height 35
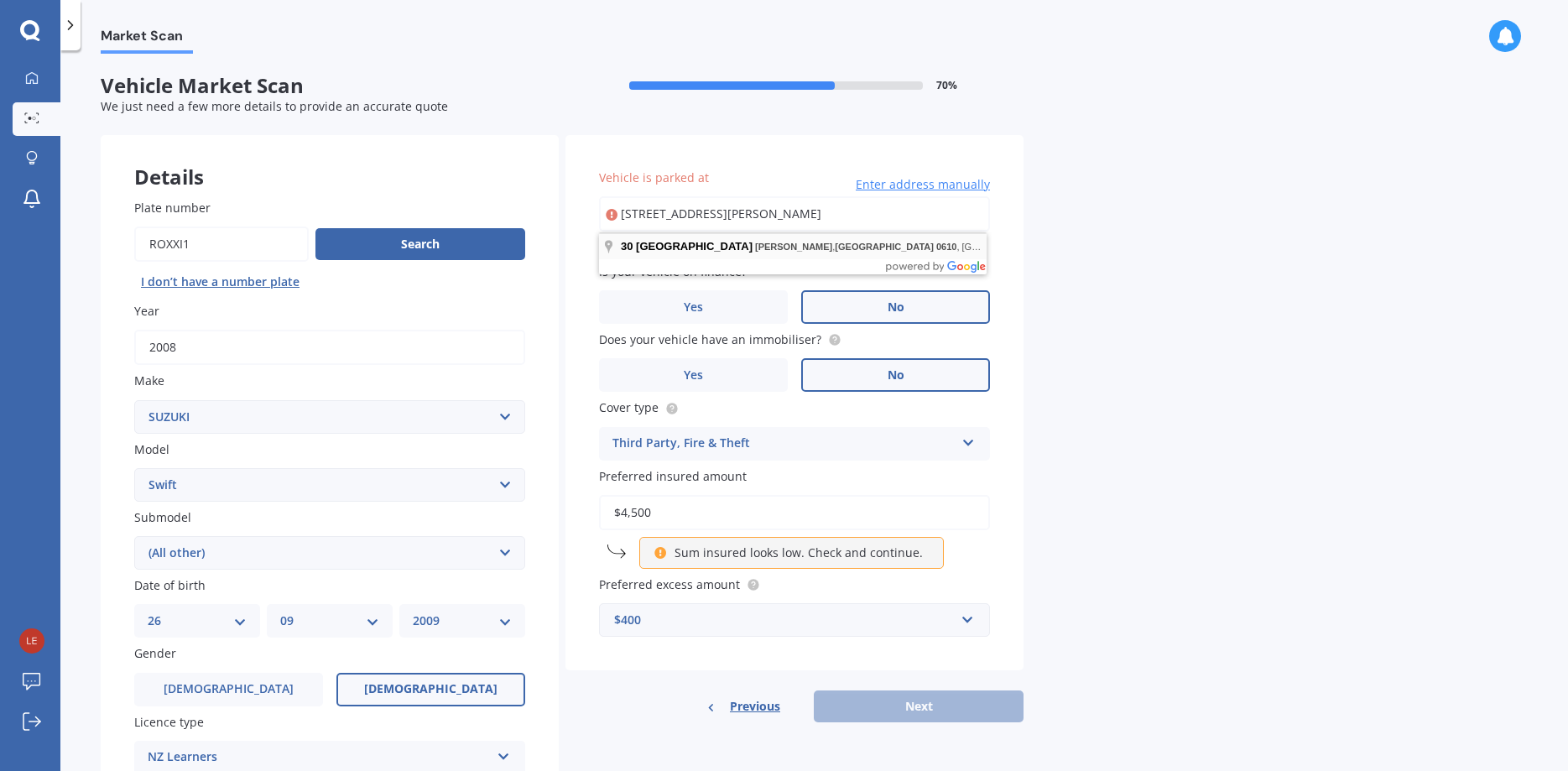
type input "[STREET_ADDRESS][PERSON_NAME]"
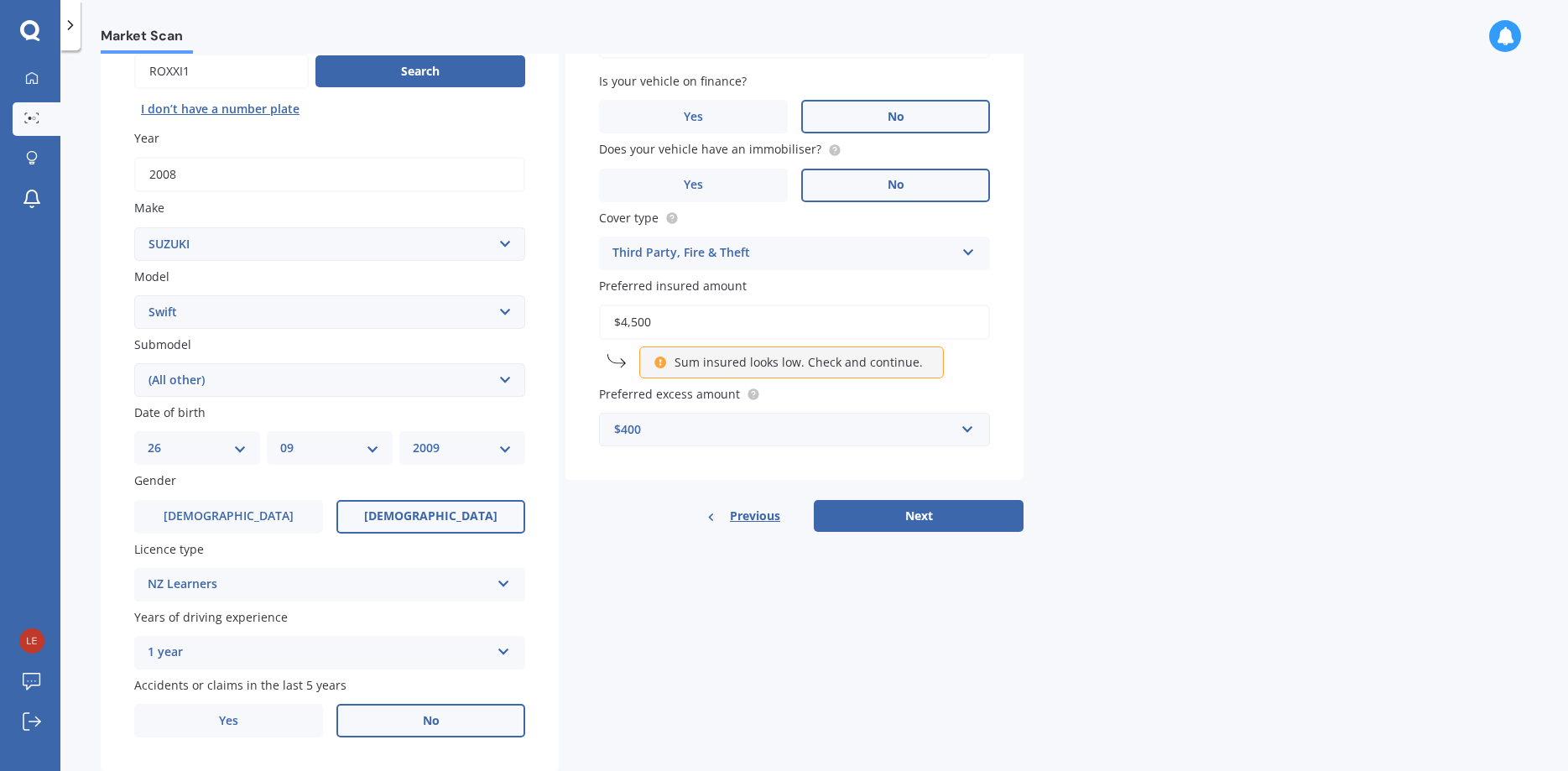
scroll to position [220, 0]
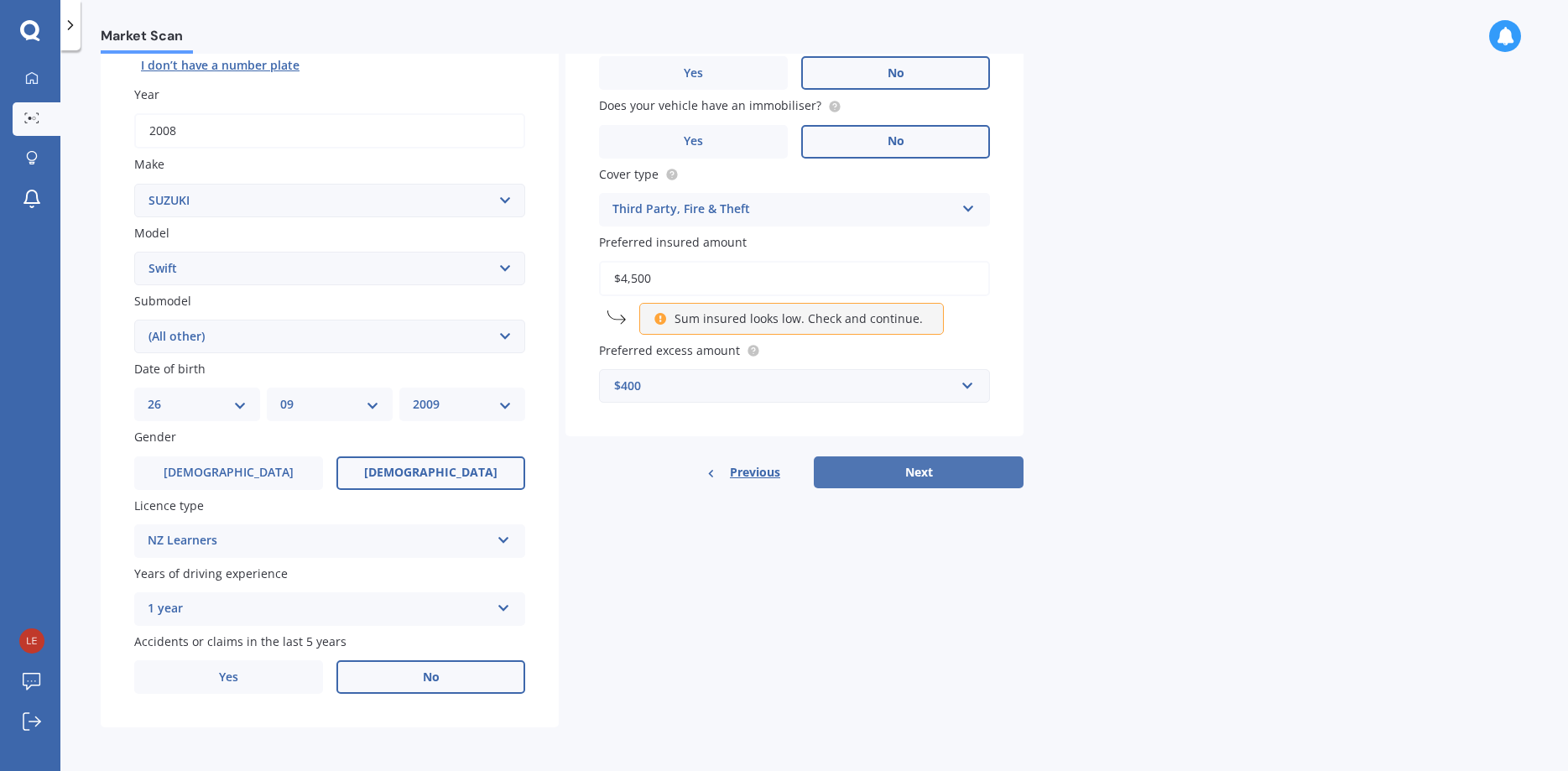
click at [889, 465] on button "Next" at bounding box center [919, 472] width 209 height 32
select select "26"
select select "09"
select select "2009"
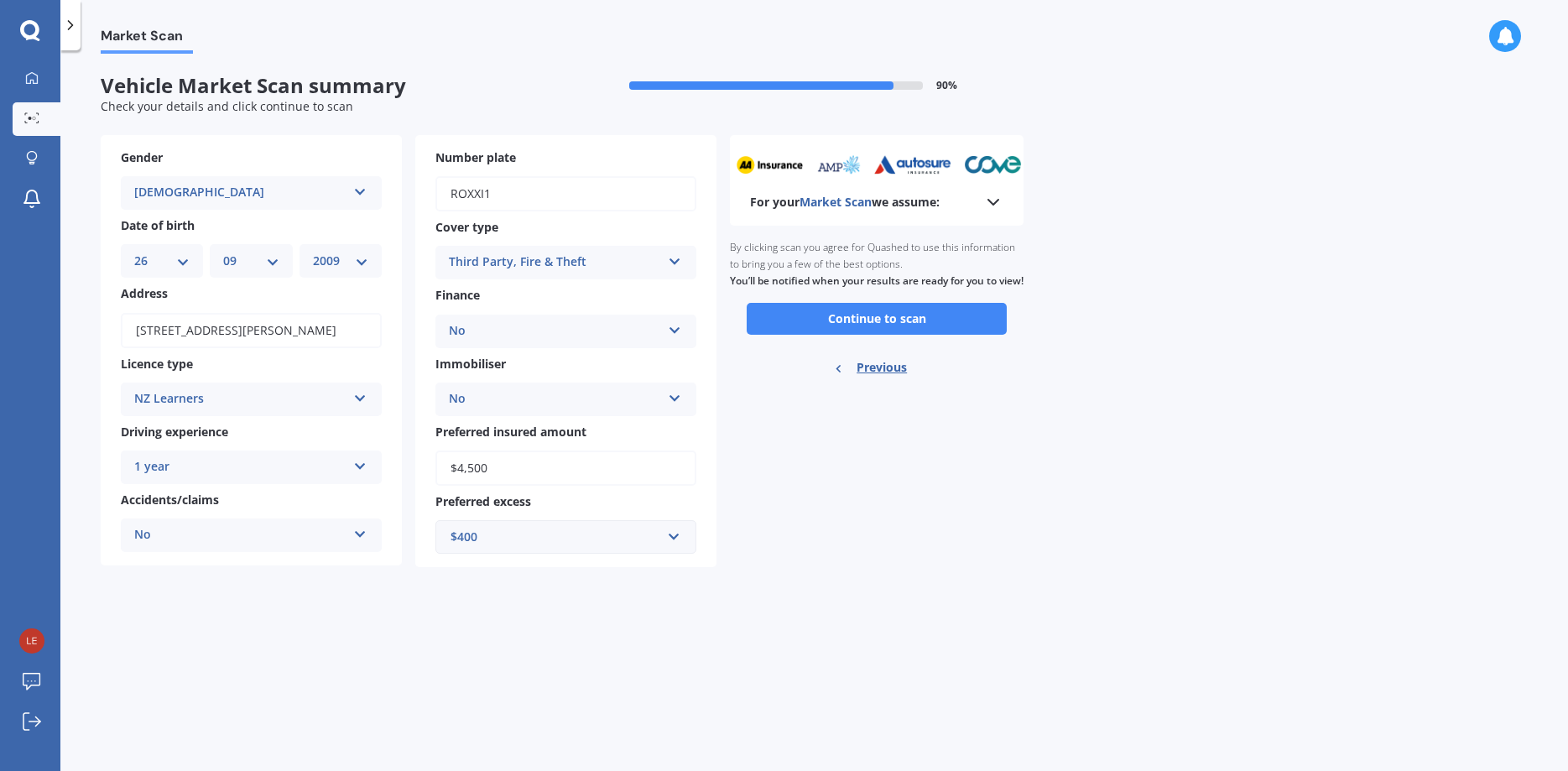
scroll to position [0, 0]
click at [897, 332] on button "Continue to scan" at bounding box center [877, 318] width 260 height 32
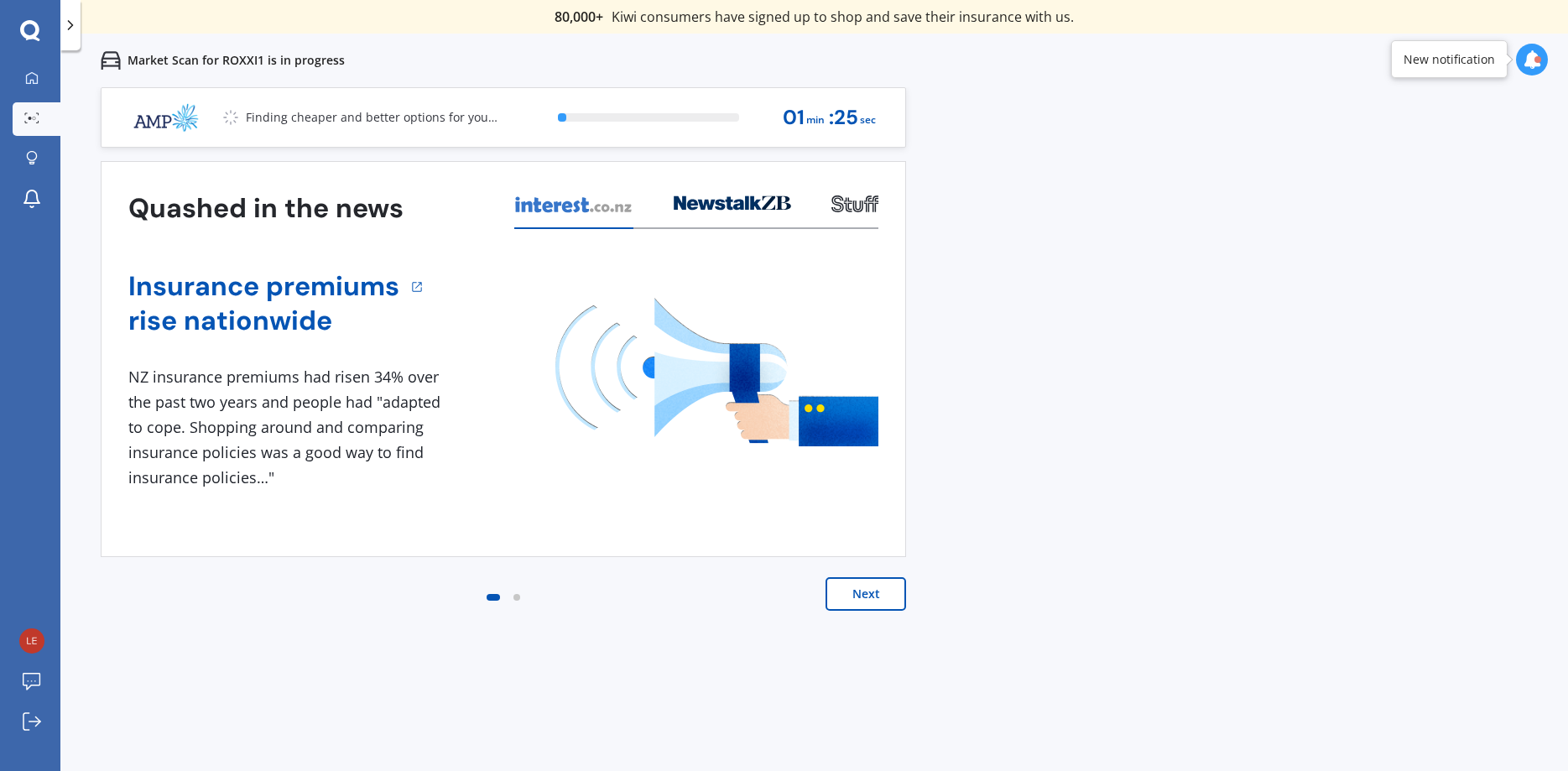
click at [855, 588] on button "Next" at bounding box center [866, 594] width 80 height 33
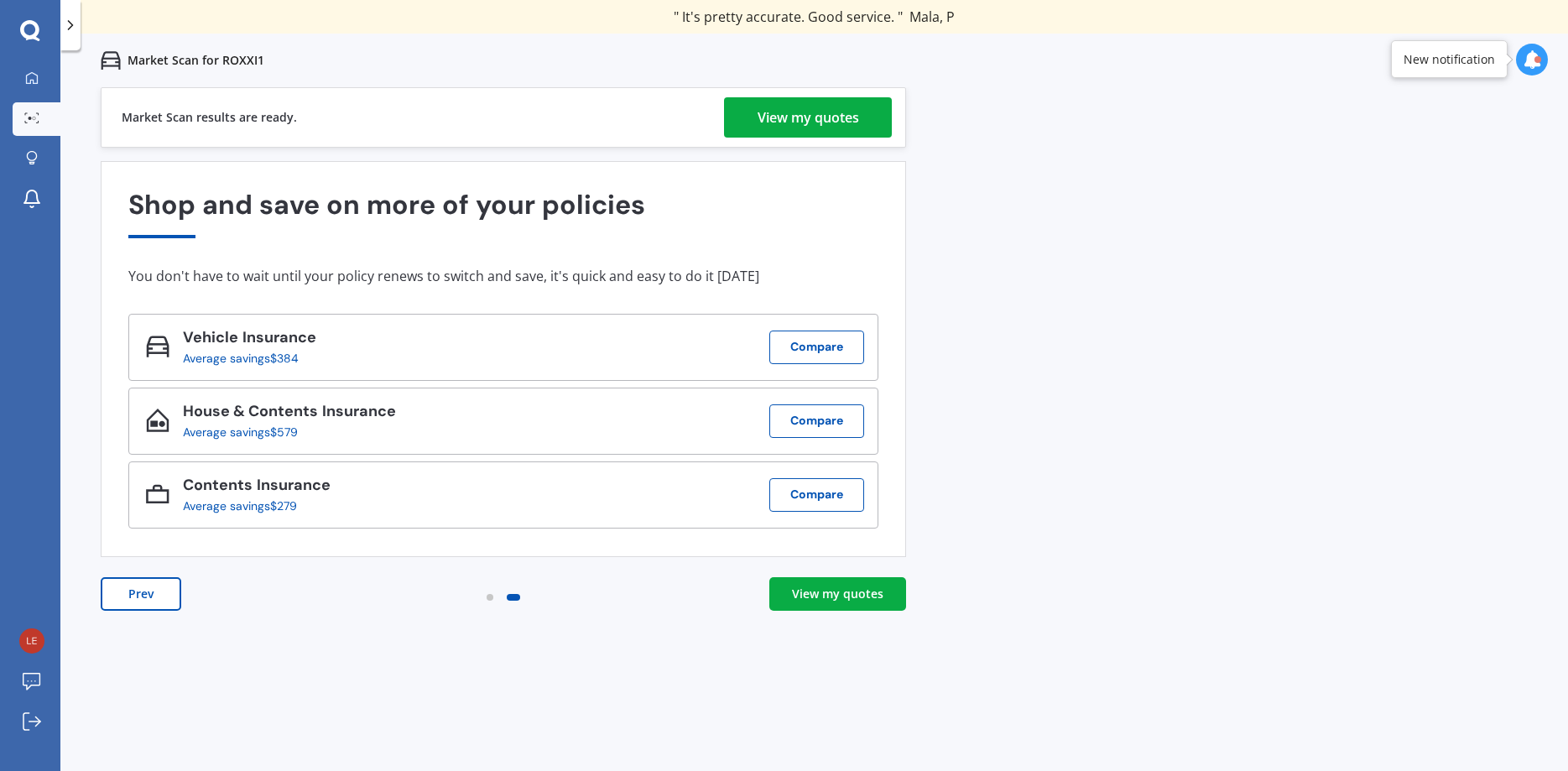
click at [797, 123] on div "View my quotes" at bounding box center [808, 116] width 102 height 40
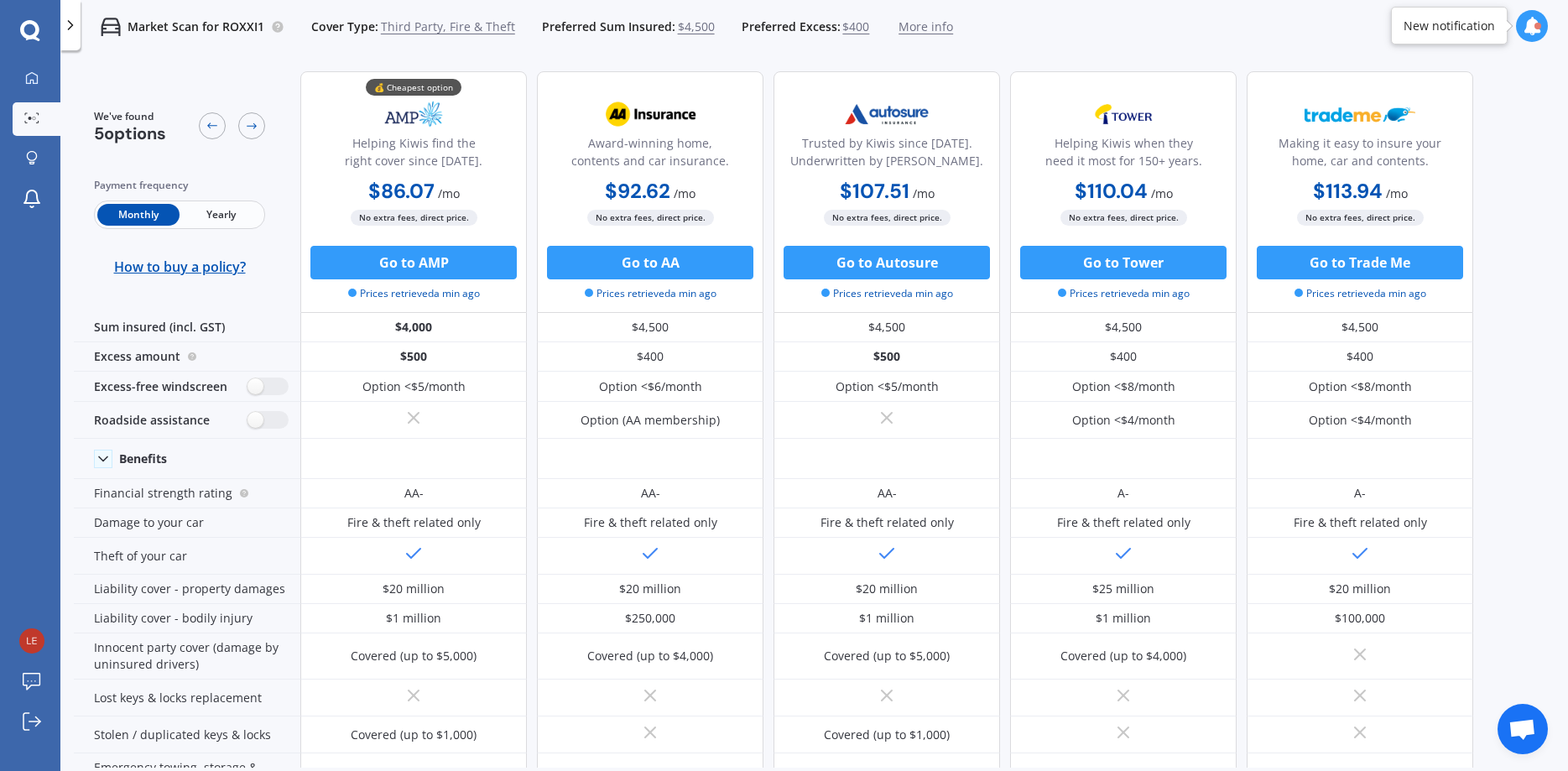
click at [1517, 204] on div "We've found 5 options Payment frequency Monthly Yearly How to buy a policy? 💰 C…" at bounding box center [820, 412] width 1495 height 709
click at [222, 212] on span "Yearly" at bounding box center [220, 214] width 82 height 22
